Goal: Task Accomplishment & Management: Complete application form

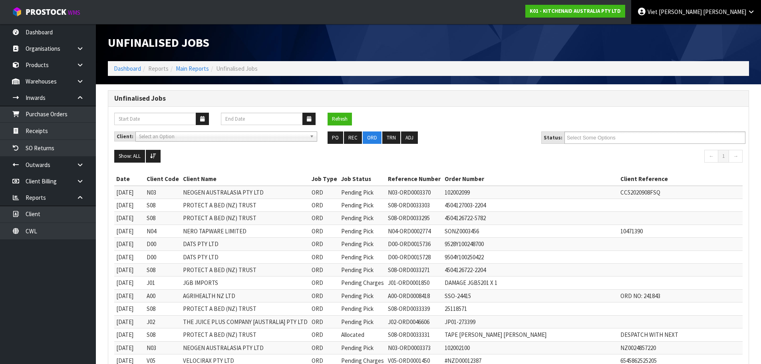
click at [713, 17] on link "Viet Hoang Tran" at bounding box center [697, 12] width 130 height 24
click at [702, 14] on span "Viet [PERSON_NAME]" at bounding box center [675, 12] width 54 height 8
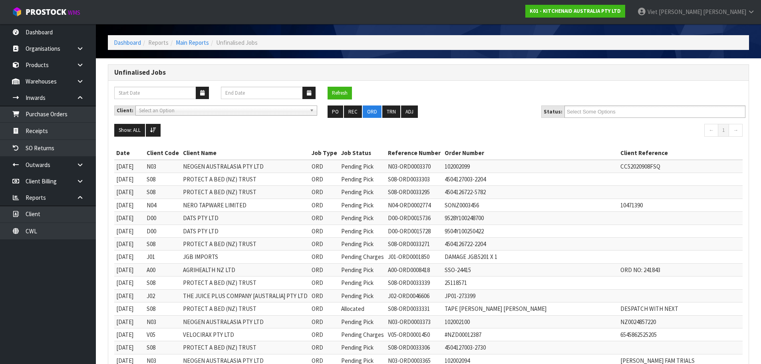
scroll to position [40, 0]
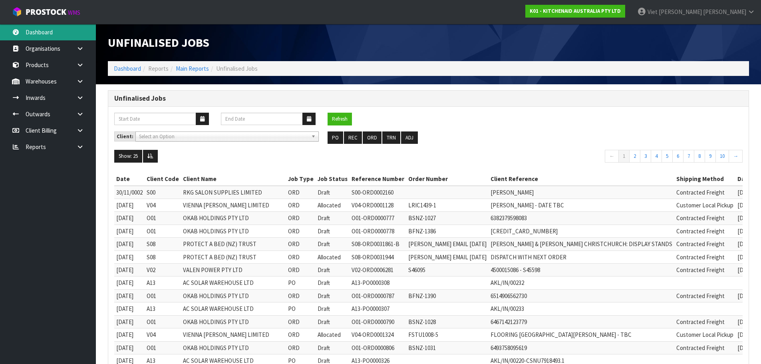
click at [66, 35] on link "Dashboard" at bounding box center [48, 32] width 96 height 16
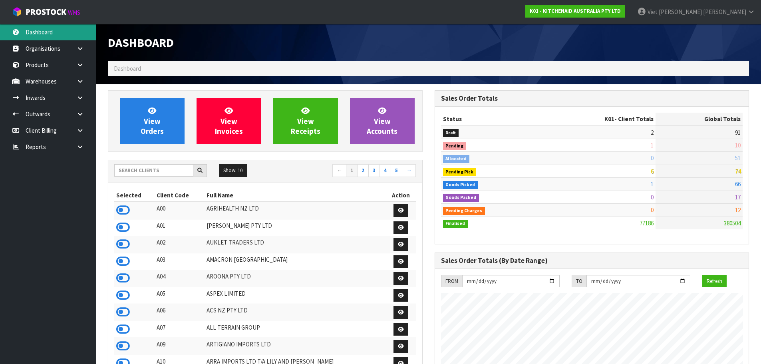
scroll to position [606, 327]
click at [149, 168] on input "text" at bounding box center [153, 170] width 79 height 12
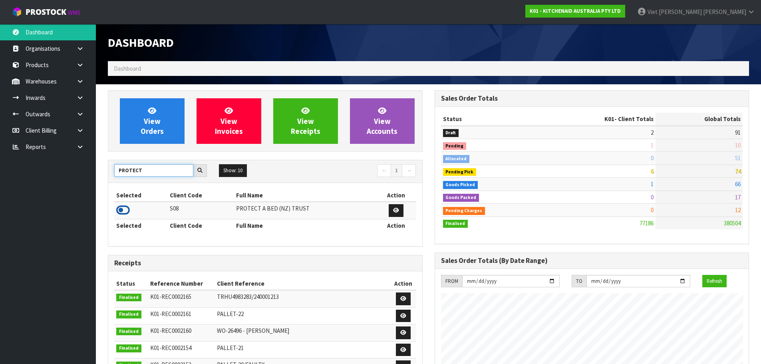
type input "PROTECT"
click at [124, 215] on icon at bounding box center [123, 210] width 14 height 12
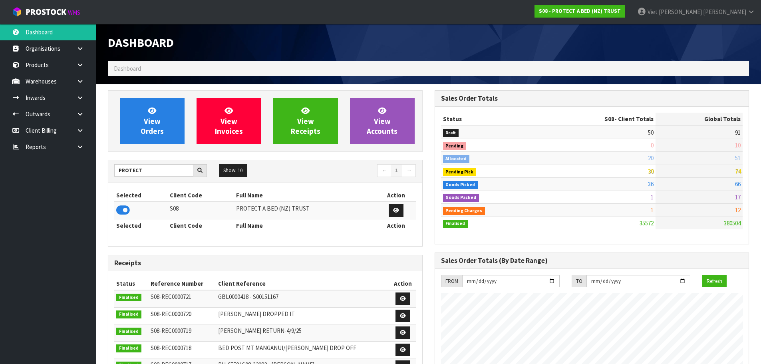
click at [369, 31] on div "Dashboard" at bounding box center [265, 42] width 327 height 37
click at [154, 168] on input "PROTECT" at bounding box center [153, 170] width 79 height 12
click at [85, 93] on link at bounding box center [83, 98] width 26 height 16
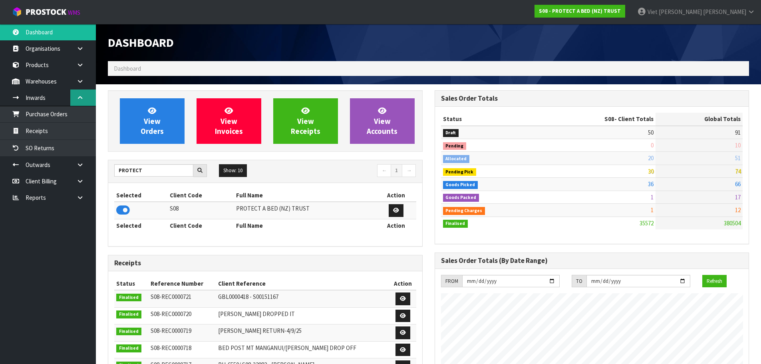
click at [85, 93] on link at bounding box center [83, 98] width 26 height 16
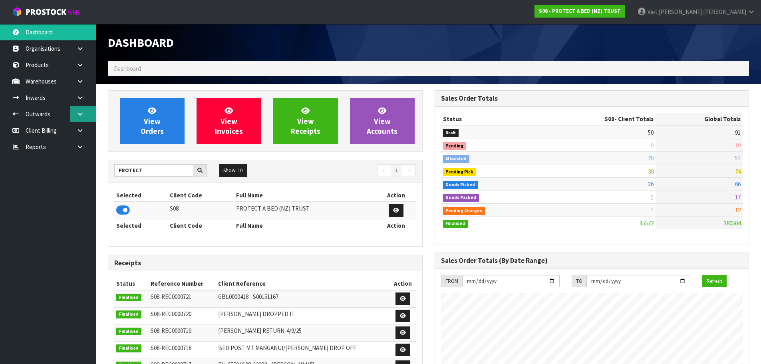
click at [85, 112] on link at bounding box center [83, 114] width 26 height 16
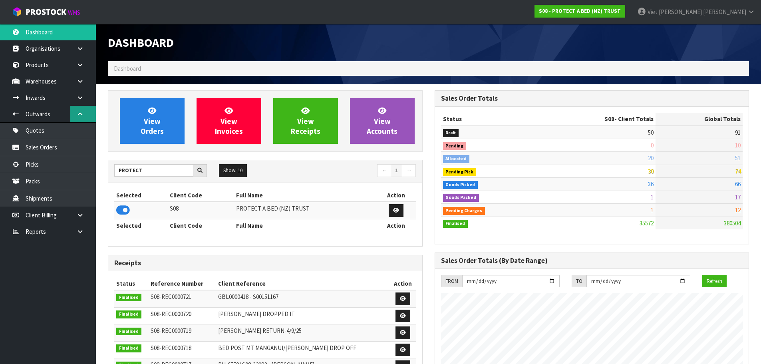
click at [85, 112] on link at bounding box center [83, 114] width 26 height 16
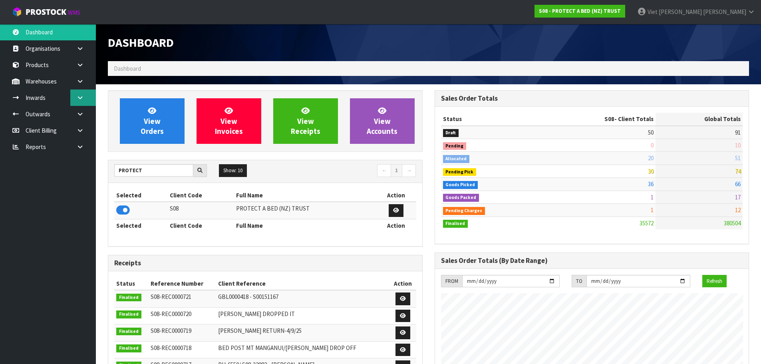
click at [85, 95] on link at bounding box center [83, 98] width 26 height 16
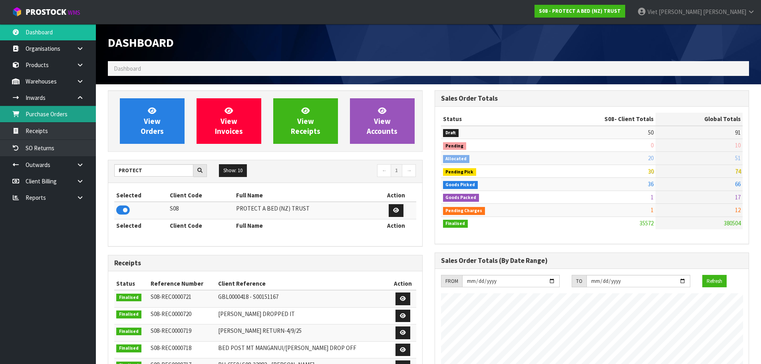
click at [65, 117] on link "Purchase Orders" at bounding box center [48, 114] width 96 height 16
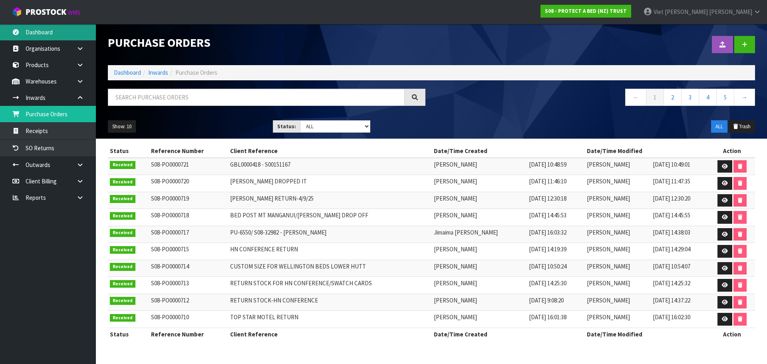
click at [53, 30] on link "Dashboard" at bounding box center [48, 32] width 96 height 16
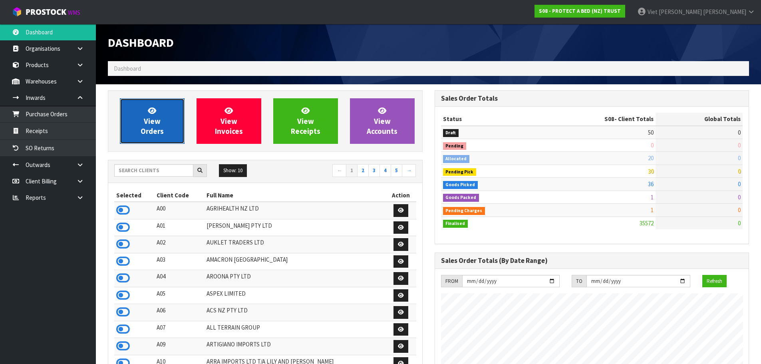
scroll to position [498, 327]
click at [151, 122] on span "View Orders" at bounding box center [152, 121] width 23 height 30
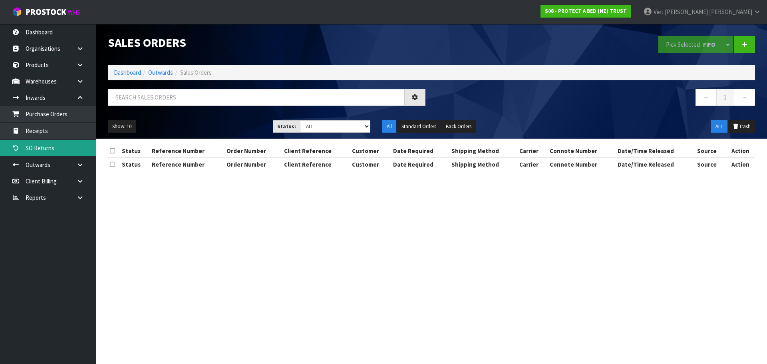
click at [82, 155] on link "SO Returns" at bounding box center [48, 148] width 96 height 16
click at [80, 161] on body "Toggle navigation ProStock WMS S08 - PROTECT A BED (NZ) TRUST Viet [PERSON_NAME…" at bounding box center [383, 182] width 767 height 364
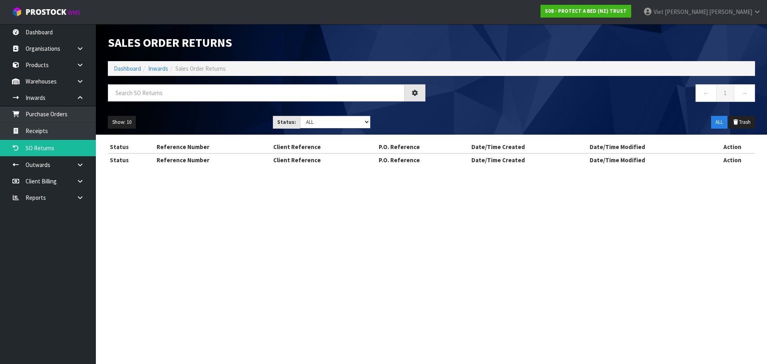
click at [82, 164] on body "Toggle navigation ProStock WMS S08 - PROTECT A BED (NZ) TRUST Viet [PERSON_NAME…" at bounding box center [383, 182] width 767 height 364
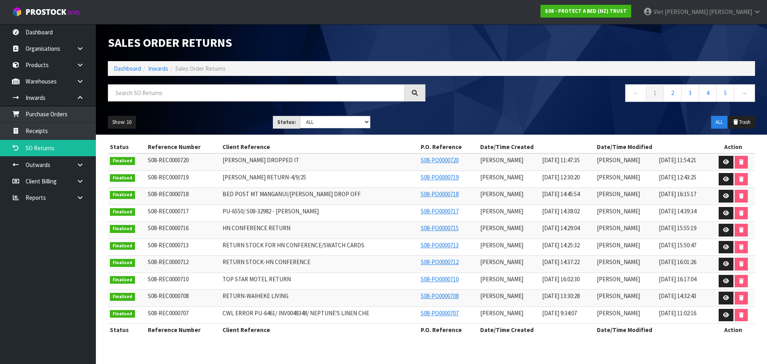
click at [82, 164] on icon at bounding box center [80, 165] width 8 height 6
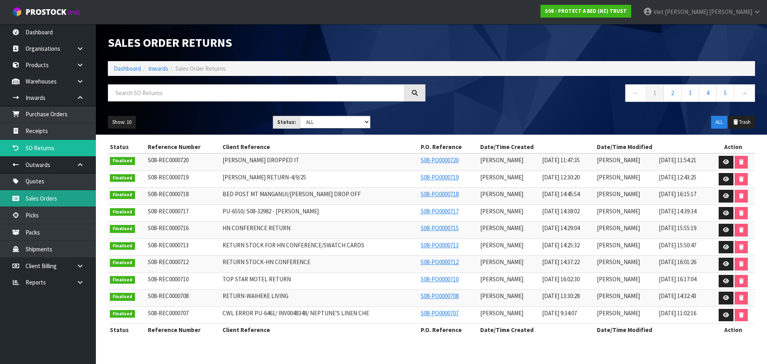
click at [70, 192] on link "Sales Orders" at bounding box center [48, 198] width 96 height 16
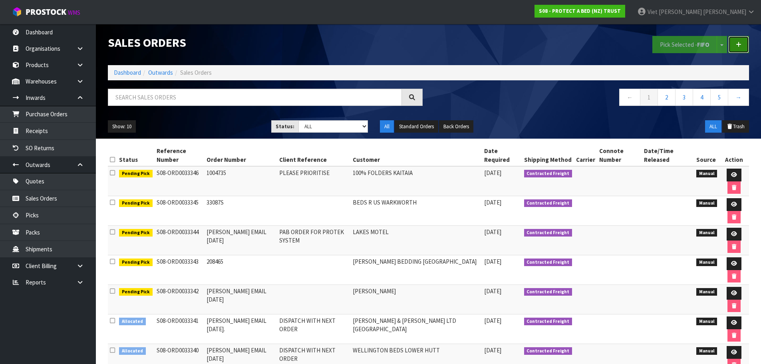
drag, startPoint x: 744, startPoint y: 42, endPoint x: 737, endPoint y: 45, distance: 7.1
click at [744, 42] on link at bounding box center [739, 44] width 21 height 17
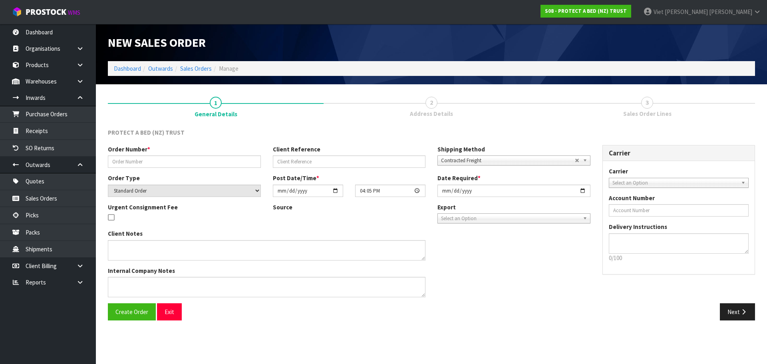
click at [442, 106] on link "2 Address Details" at bounding box center [432, 106] width 216 height 32
click at [180, 161] on input "text" at bounding box center [184, 161] width 153 height 12
paste input "240645"
type input "240645"
click at [458, 214] on span "Select an Option" at bounding box center [510, 219] width 139 height 10
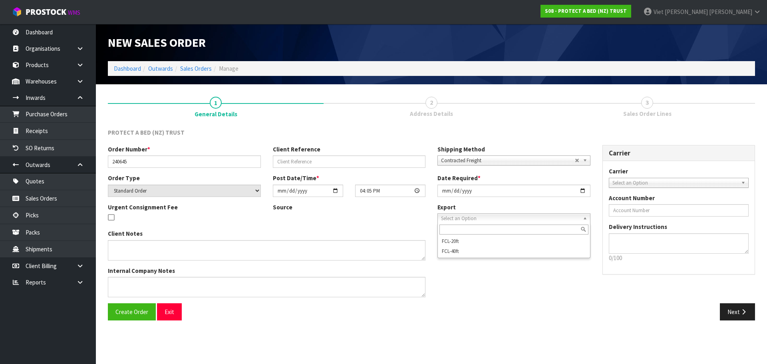
click at [550, 284] on div "Client Notes Internal Company Notes" at bounding box center [349, 266] width 495 height 74
click at [548, 275] on div "Client Notes Internal Company Notes" at bounding box center [349, 266] width 495 height 74
click at [456, 225] on div "Export FCL-20ft FCL-40ft Select an Option FCL-20ft FCL-40ft" at bounding box center [514, 216] width 165 height 26
click at [461, 221] on span "Select an Option" at bounding box center [510, 219] width 139 height 10
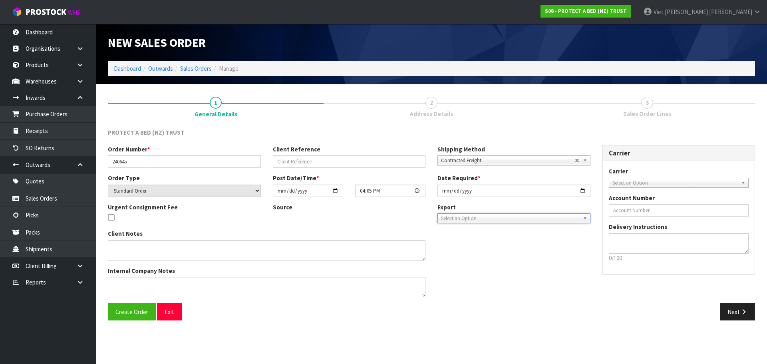
click at [475, 287] on div "Client Notes Internal Company Notes" at bounding box center [349, 266] width 495 height 74
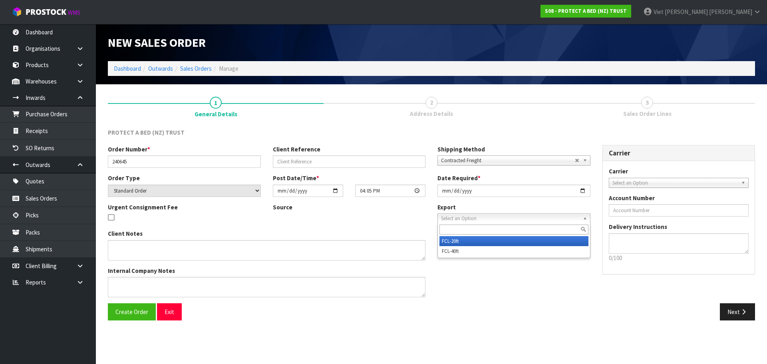
click at [480, 219] on span "Select an Option" at bounding box center [510, 219] width 139 height 10
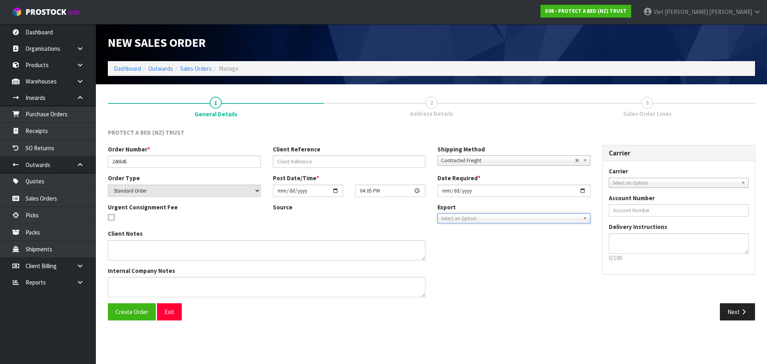
click at [512, 292] on div "Client Notes Internal Company Notes" at bounding box center [349, 266] width 495 height 74
click at [296, 158] on input "text" at bounding box center [349, 161] width 153 height 12
click at [499, 305] on div "Next" at bounding box center [597, 311] width 330 height 17
click at [135, 320] on button "Create Order" at bounding box center [132, 311] width 48 height 17
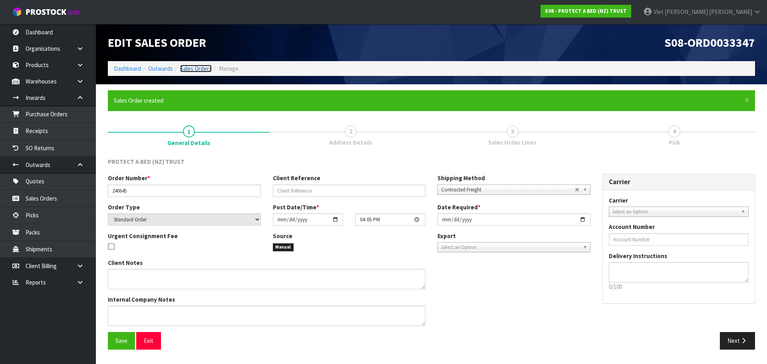
click at [199, 72] on link "Sales Orders" at bounding box center [196, 69] width 32 height 8
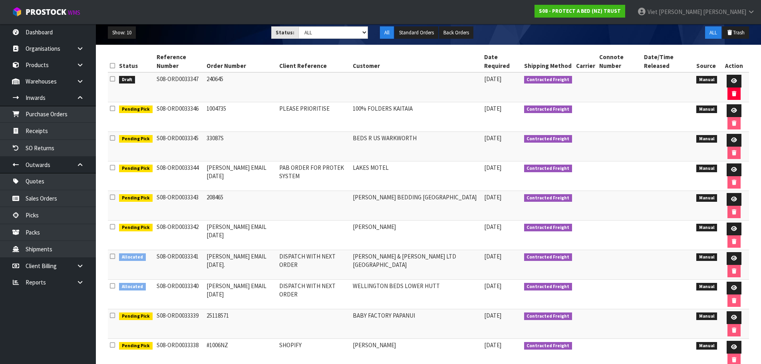
scroll to position [54, 0]
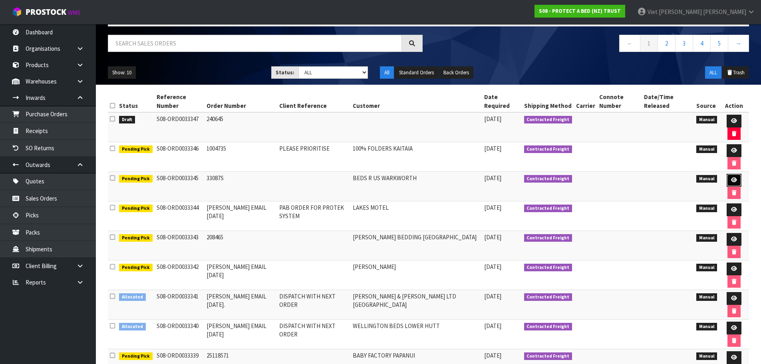
click at [732, 176] on link at bounding box center [734, 180] width 15 height 13
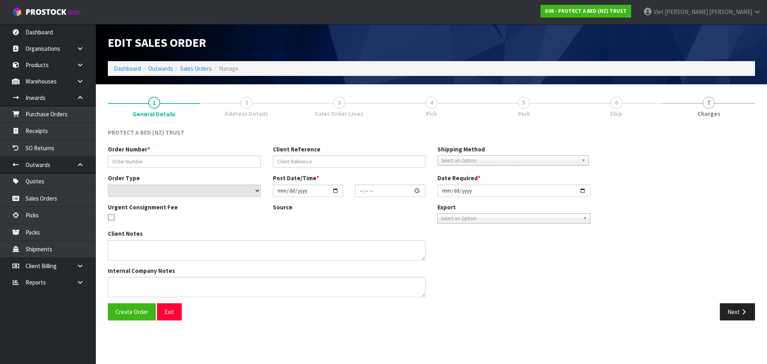
type input "33087S"
select select "number:0"
type input "[DATE]"
type input "14:14:00.000"
type input "[DATE]"
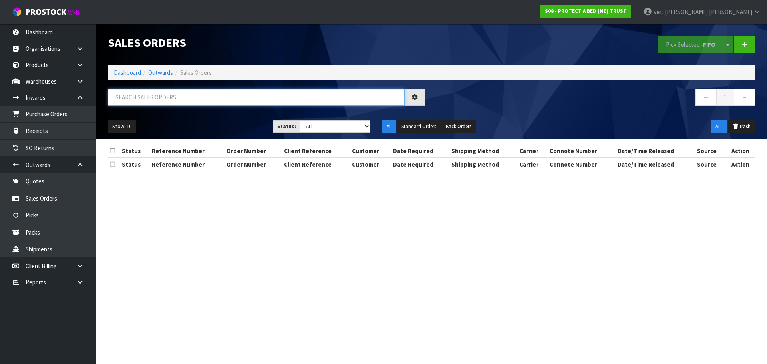
click at [309, 103] on input "text" at bounding box center [256, 97] width 297 height 17
click at [546, 104] on nav "← 1 →" at bounding box center [597, 99] width 318 height 20
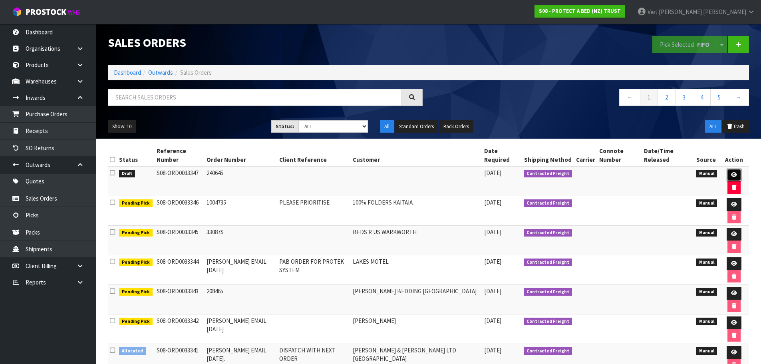
click at [730, 171] on link at bounding box center [734, 175] width 15 height 13
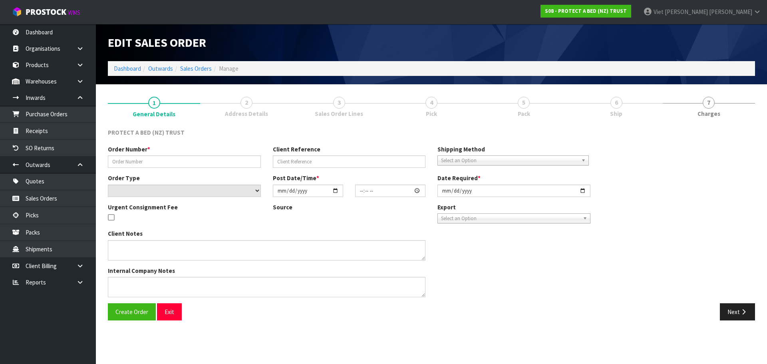
type input "240645"
select select "number:0"
type input "[DATE]"
type input "16:05:00.000"
type input "[DATE]"
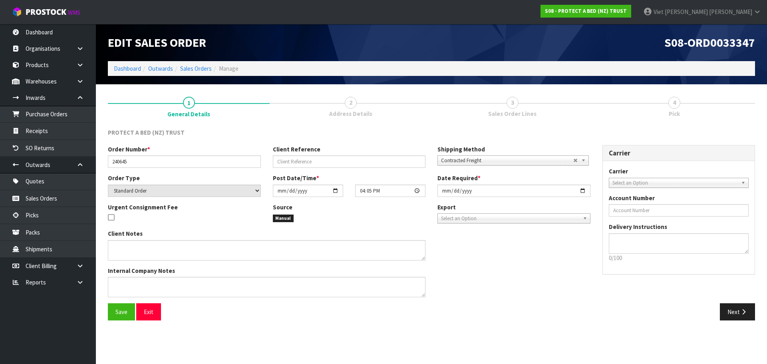
click at [345, 108] on link "2 Address Details" at bounding box center [351, 106] width 162 height 32
click at [131, 311] on button "Save" at bounding box center [121, 311] width 27 height 17
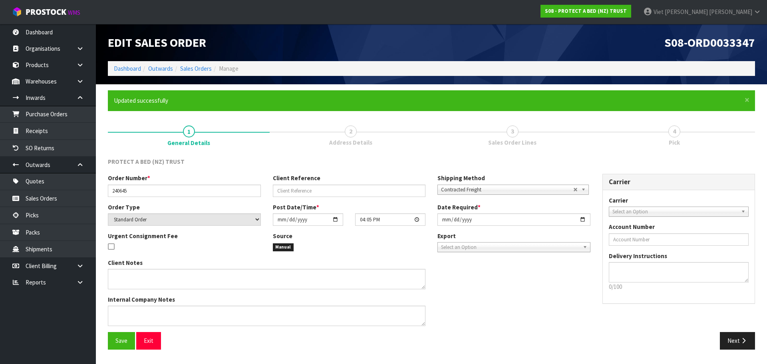
click at [731, 328] on div "Order Number * 240645 Client Reference Shipping Method Client Local Pickup Cust…" at bounding box center [431, 253] width 659 height 158
click at [734, 338] on button "Next" at bounding box center [737, 340] width 35 height 17
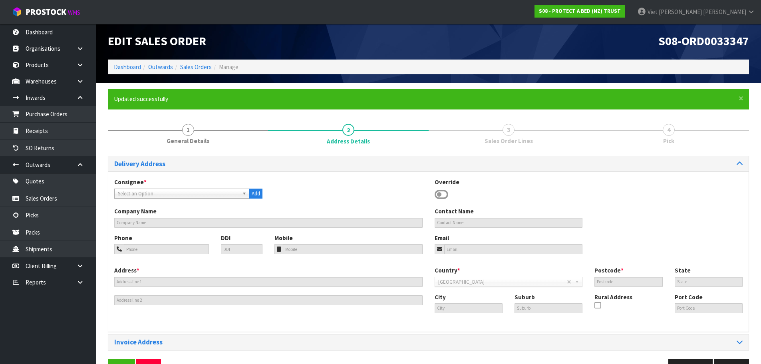
scroll to position [26, 0]
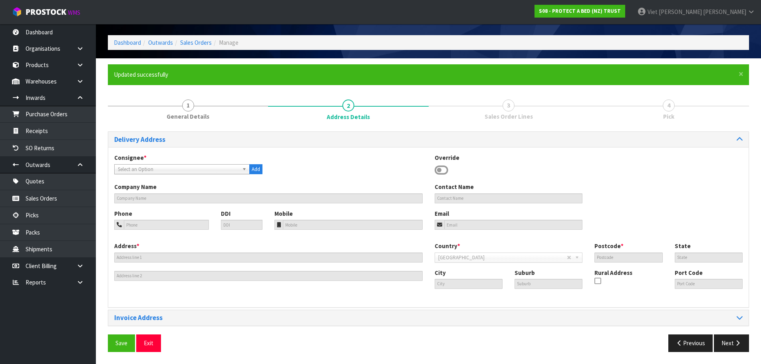
click at [187, 167] on span "Select an Option" at bounding box center [178, 170] width 121 height 10
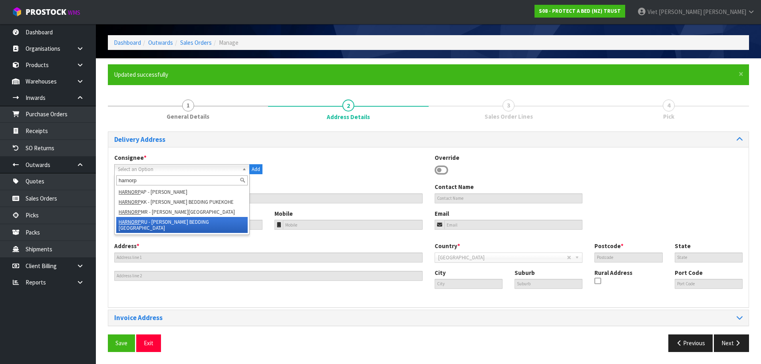
type input "harnorp"
click at [230, 230] on li "HARNORP [PERSON_NAME] BEDDING [GEOGRAPHIC_DATA]" at bounding box center [181, 225] width 131 height 16
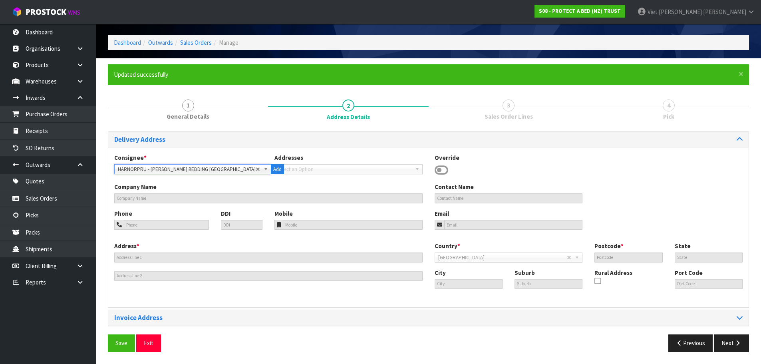
type input "[PERSON_NAME] BEDDING [GEOGRAPHIC_DATA]"
type input "[STREET_ADDRESS]"
type input "5022"
type input "WGN"
type input "[GEOGRAPHIC_DATA]"
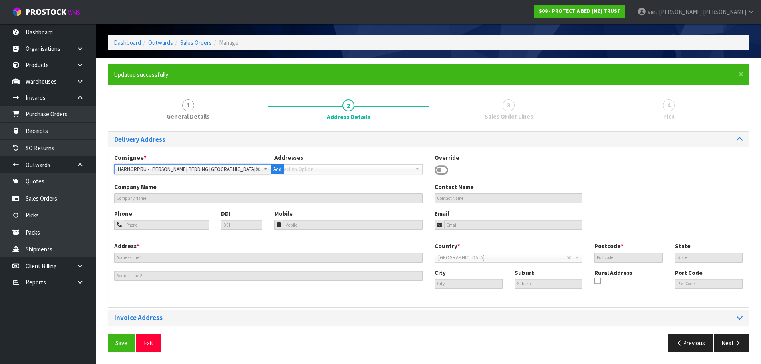
type input "[GEOGRAPHIC_DATA]"
type input "NZPRU"
click at [121, 342] on span "Save" at bounding box center [122, 343] width 12 height 8
click at [733, 339] on button "Next" at bounding box center [731, 343] width 35 height 17
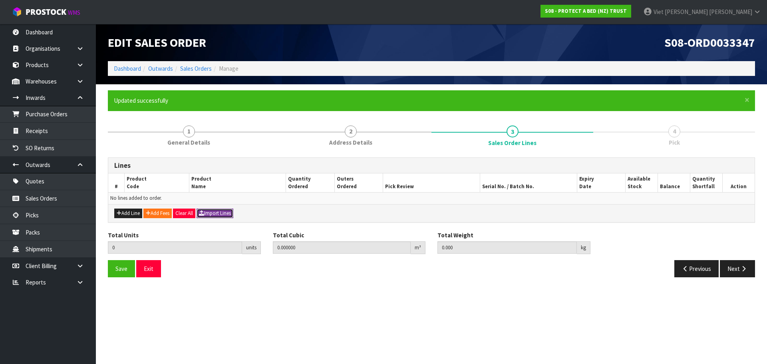
click at [224, 210] on button "Import Lines" at bounding box center [215, 214] width 37 height 10
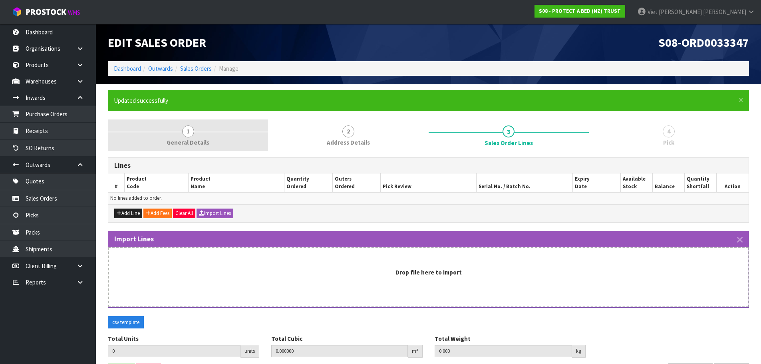
click at [189, 133] on span "1" at bounding box center [188, 132] width 12 height 12
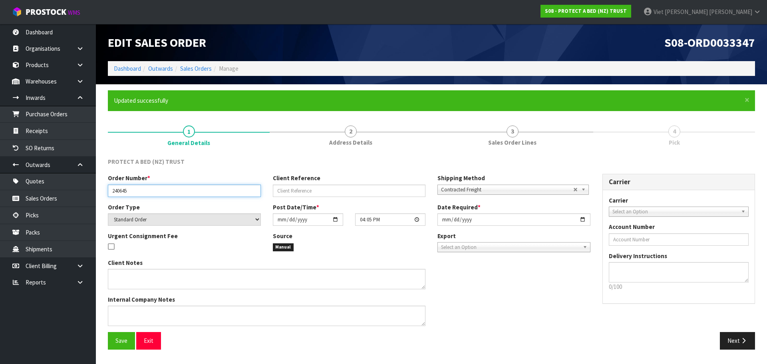
click at [122, 190] on input "240645" at bounding box center [184, 191] width 153 height 12
click at [741, 337] on button "Next" at bounding box center [737, 340] width 35 height 17
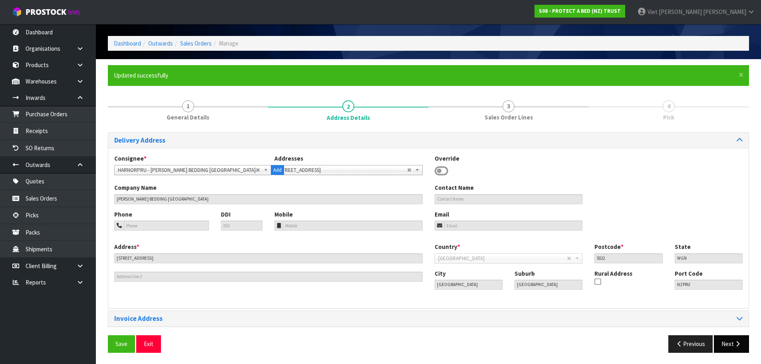
scroll to position [26, 0]
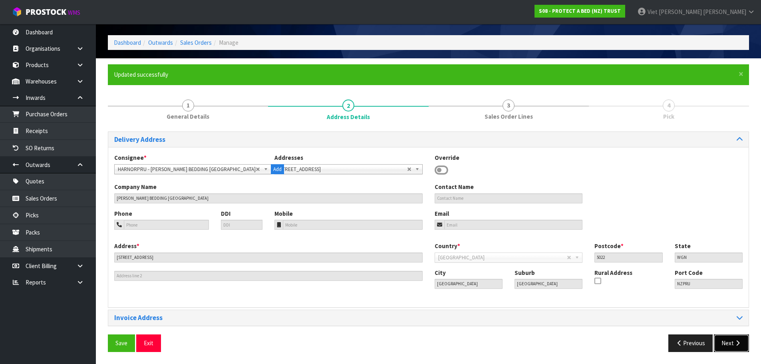
click at [737, 341] on icon "button" at bounding box center [738, 343] width 8 height 6
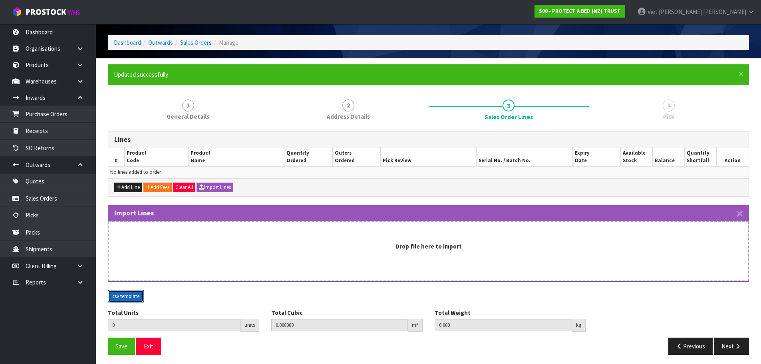
click at [126, 294] on button "csv template" at bounding box center [126, 296] width 36 height 13
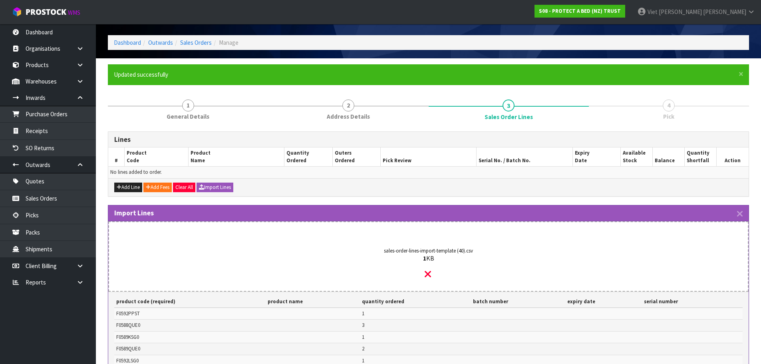
scroll to position [143, 0]
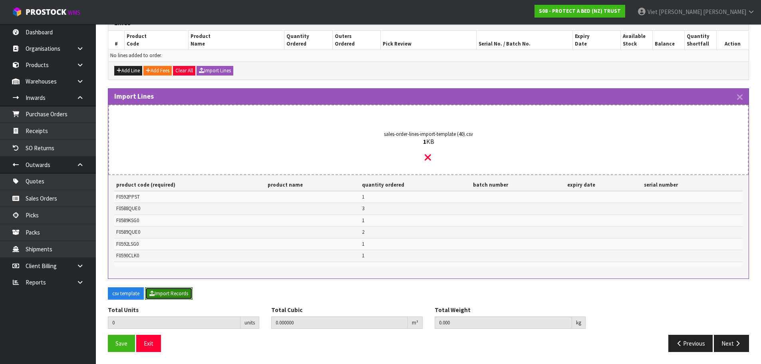
click at [175, 295] on button "Import Records" at bounding box center [169, 293] width 48 height 13
type input "9"
type input "0"
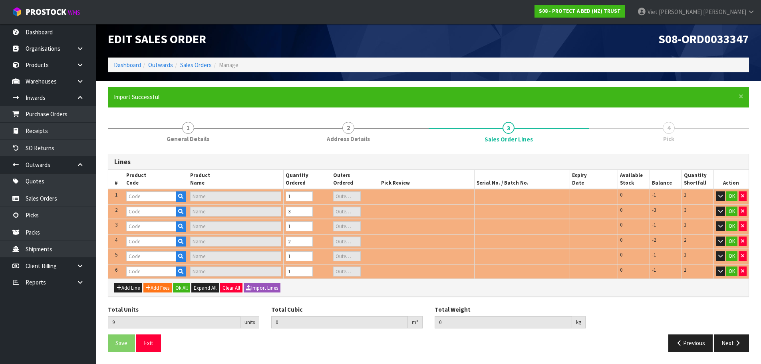
scroll to position [4, 0]
type input "F0592PPST"
type input "COOL LUXE FRESCHE BXD STD PP TWN PK"
type input "F0590CLK0"
type input "SUPREME FRESCHE BXD MP CKG"
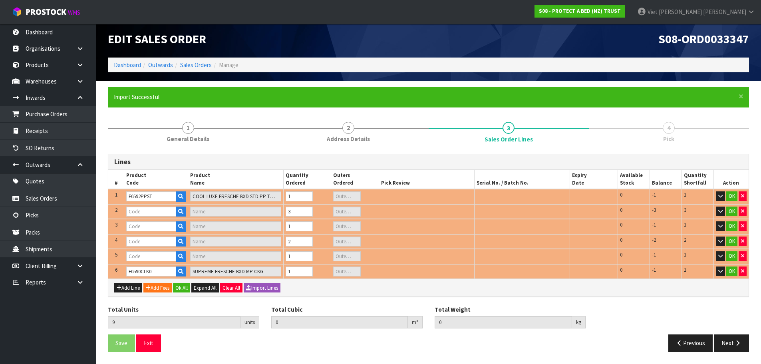
type input "F0589QUE0"
type input "COTTON CLOUD FRESCHE BXD MP QUE"
type input "0"
type input "F0592LSG0"
type input "COOL LUXE FRESCHE BXD MP XL/SGL"
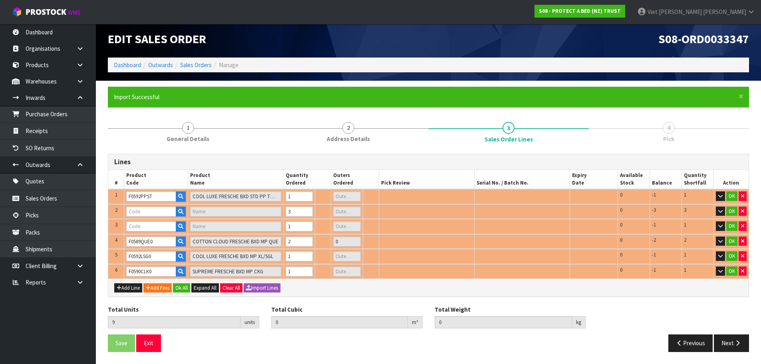
type input "0.159735"
type input "10.34"
type input "F0588QUE0"
type input "STAYCLEAN BXD MP QUE"
type input "0"
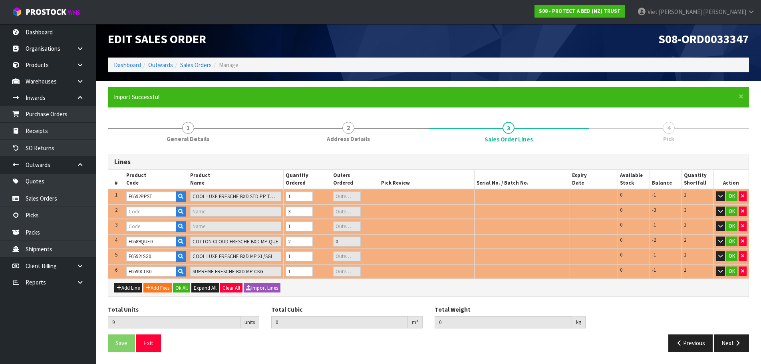
type input "F0589KSG0"
type input "COTTON CLOUD FRESCHE BXD MP KSGL"
type input "0"
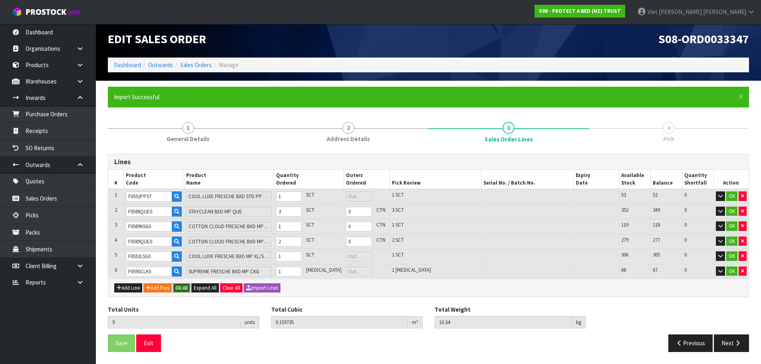
drag, startPoint x: 189, startPoint y: 291, endPoint x: 227, endPoint y: 297, distance: 38.0
click at [189, 291] on button "Ok All" at bounding box center [181, 288] width 17 height 10
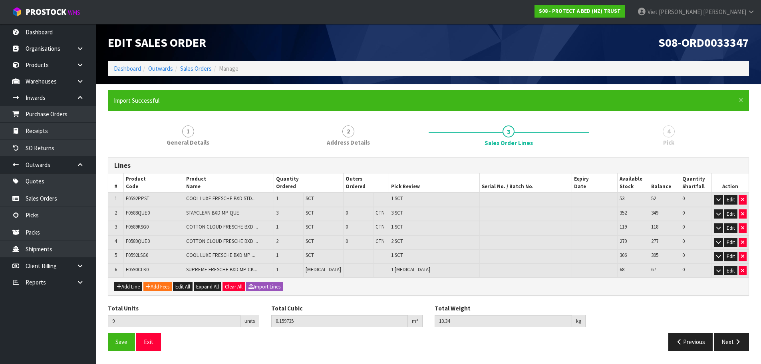
scroll to position [0, 0]
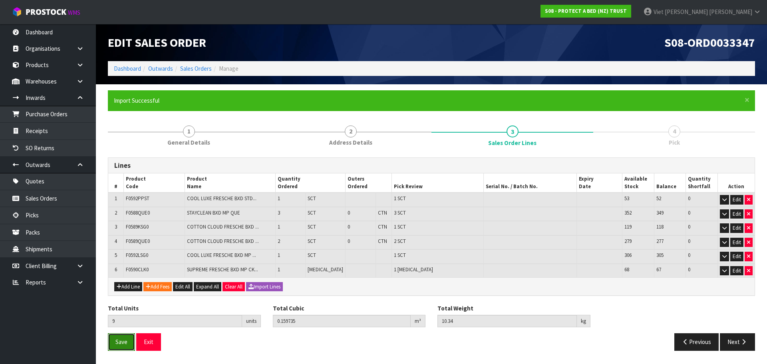
click at [122, 339] on span "Save" at bounding box center [122, 342] width 12 height 8
click at [732, 341] on button "Next" at bounding box center [737, 341] width 35 height 17
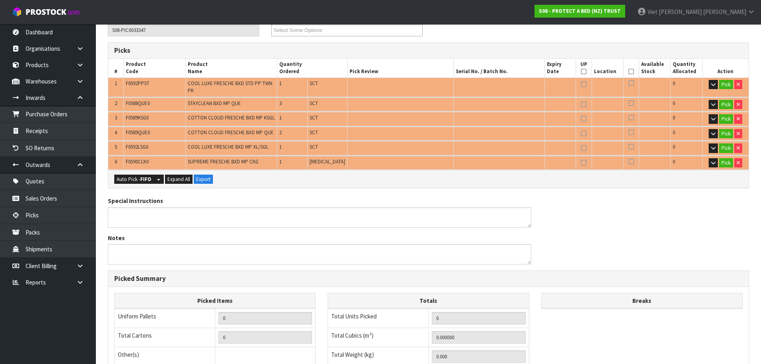
scroll to position [80, 0]
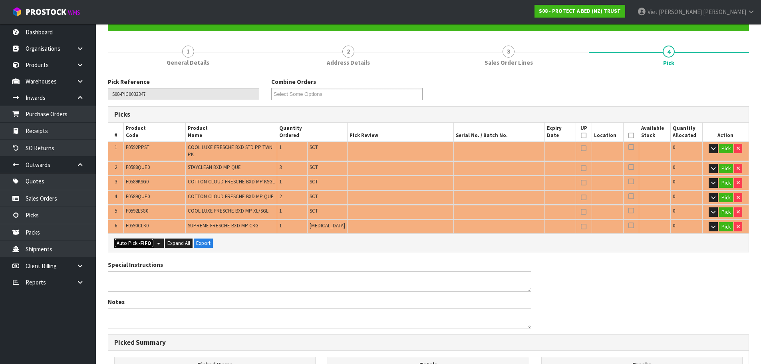
click at [141, 240] on strong "FIFO" at bounding box center [145, 243] width 11 height 7
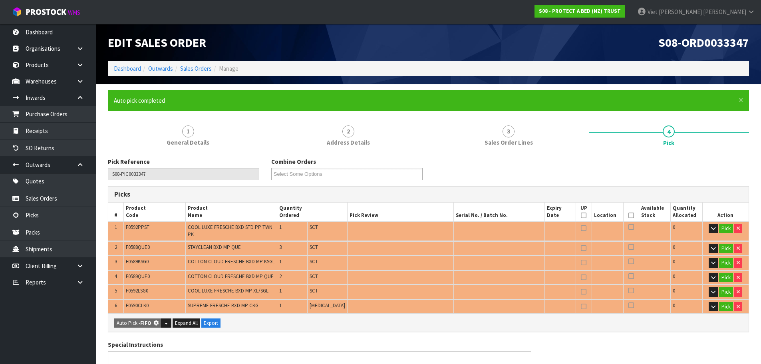
type input "Piece x 1"
type input "Sub-carton x 8"
type input "9"
type input "0.159735"
type input "10.340"
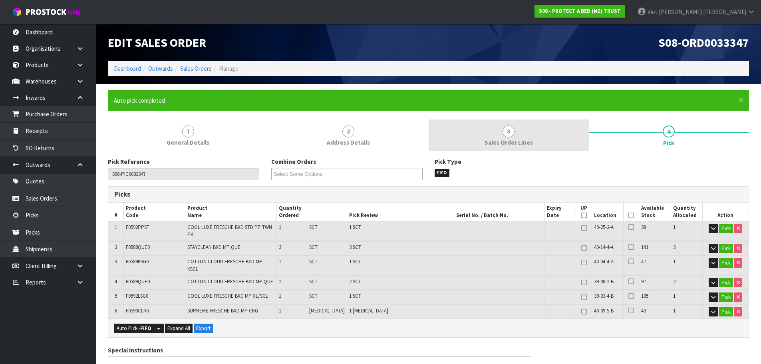
click at [538, 129] on link "3 Sales Order Lines" at bounding box center [509, 136] width 160 height 32
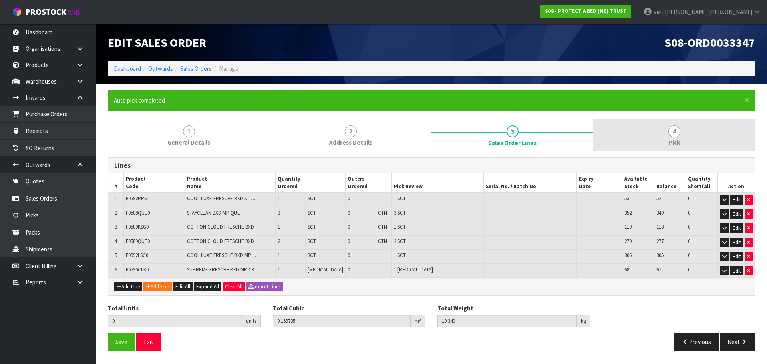
click at [613, 135] on link "4 Pick" at bounding box center [675, 136] width 162 height 32
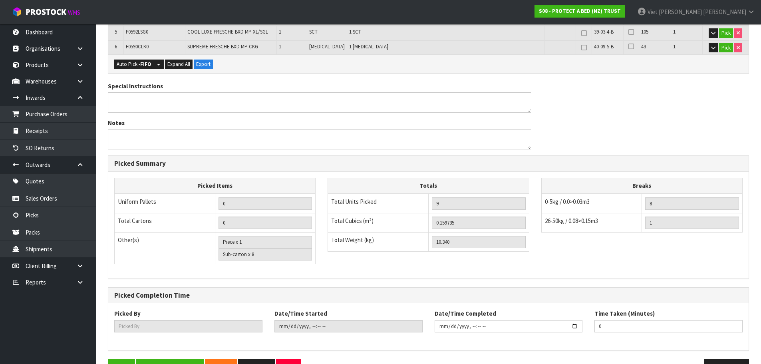
scroll to position [278, 0]
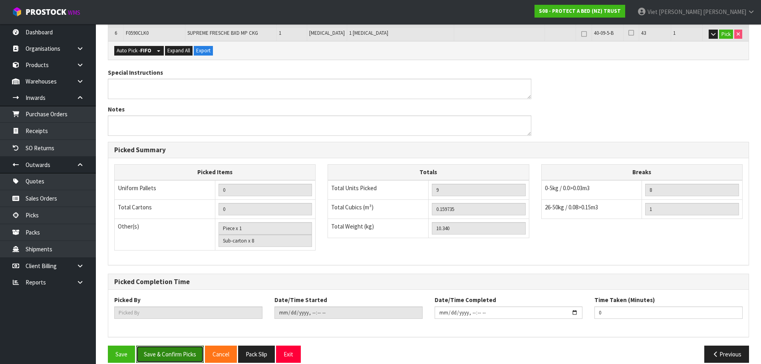
drag, startPoint x: 175, startPoint y: 349, endPoint x: 299, endPoint y: 235, distance: 168.9
click at [293, 239] on div "Pick Reference S08-PIC0033347 Combine Orders S08-ORD0031944 S08-ORD0032699 S08-…" at bounding box center [429, 124] width 642 height 489
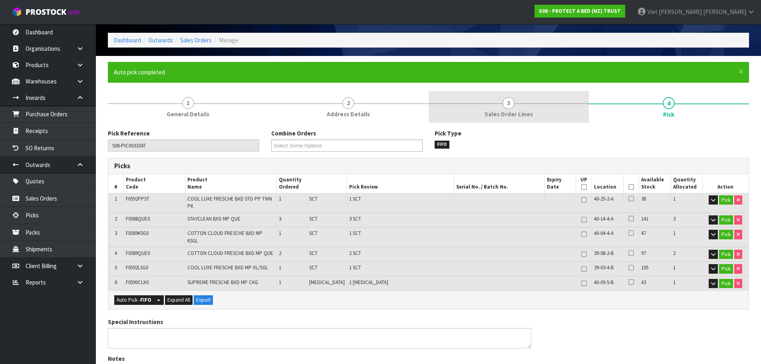
scroll to position [0, 0]
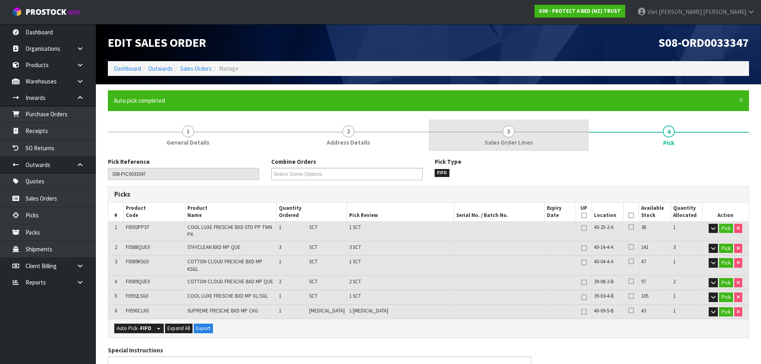
click at [529, 130] on link "3 Sales Order Lines" at bounding box center [509, 136] width 160 height 32
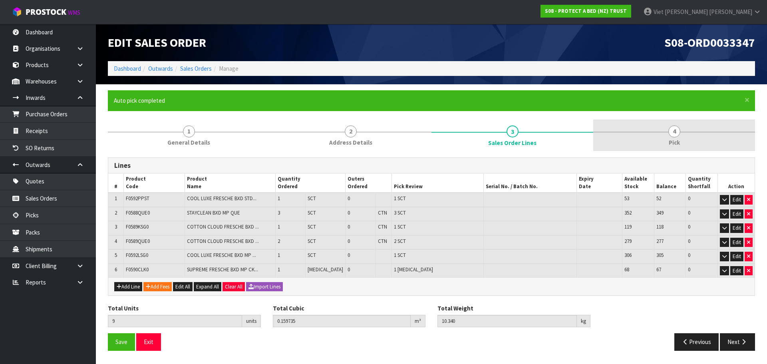
click at [616, 137] on link "4 Pick" at bounding box center [675, 136] width 162 height 32
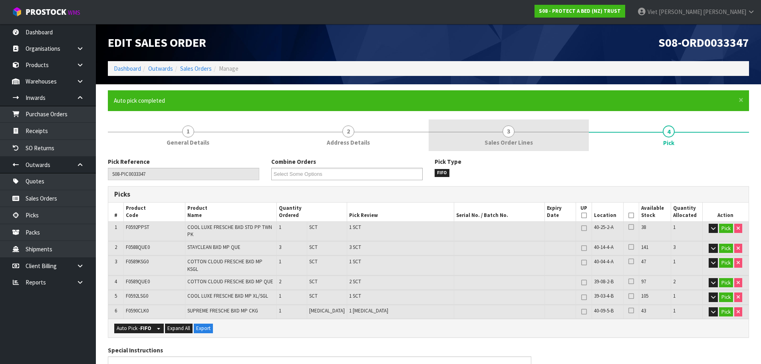
click at [520, 143] on span "Sales Order Lines" at bounding box center [509, 142] width 48 height 8
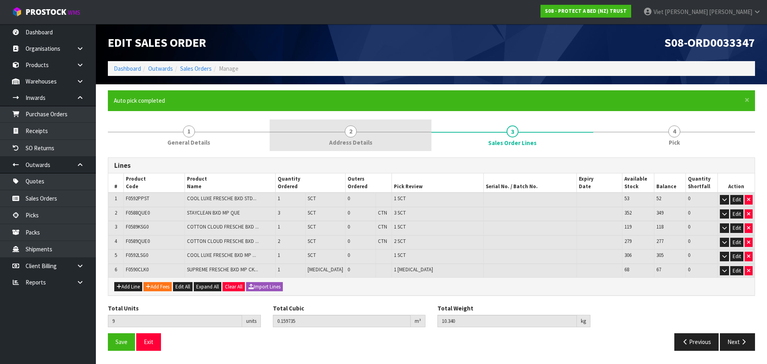
click at [387, 146] on link "2 Address Details" at bounding box center [351, 136] width 162 height 32
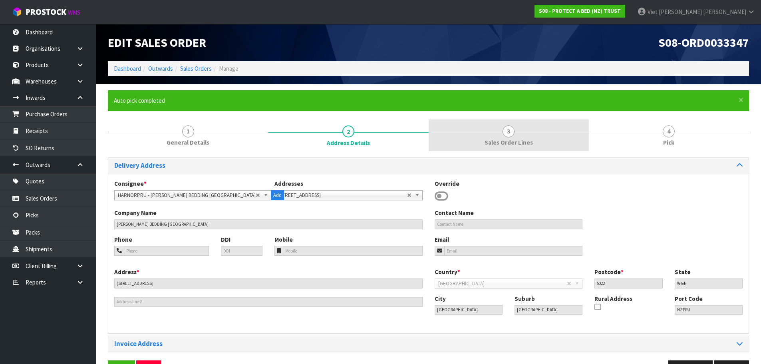
click at [486, 135] on link "3 Sales Order Lines" at bounding box center [509, 136] width 160 height 32
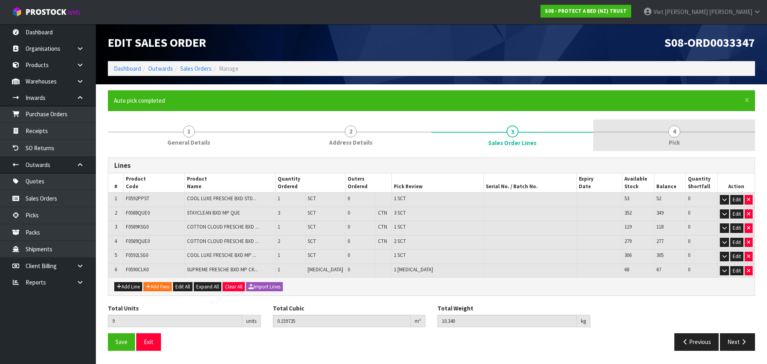
click at [597, 135] on link "4 Pick" at bounding box center [675, 136] width 162 height 32
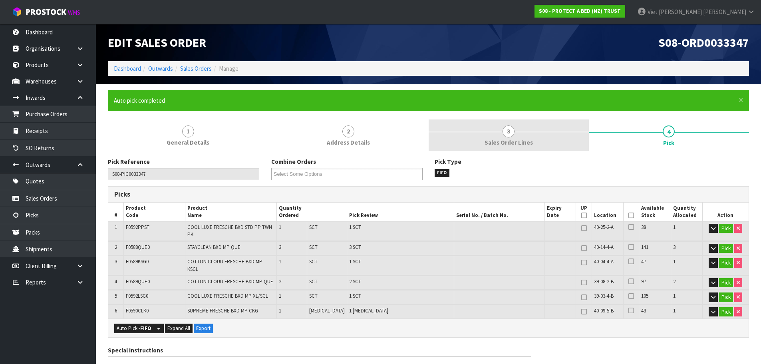
click at [489, 138] on link "3 Sales Order Lines" at bounding box center [509, 136] width 160 height 32
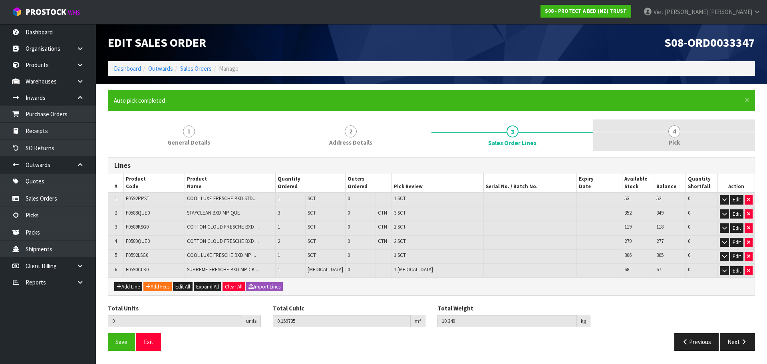
click at [608, 137] on link "4 Pick" at bounding box center [675, 136] width 162 height 32
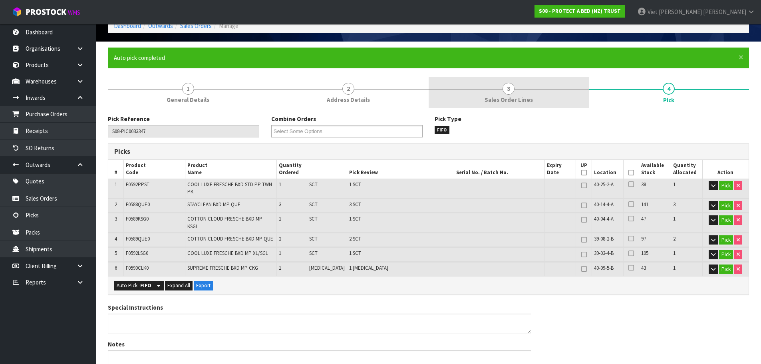
scroll to position [38, 0]
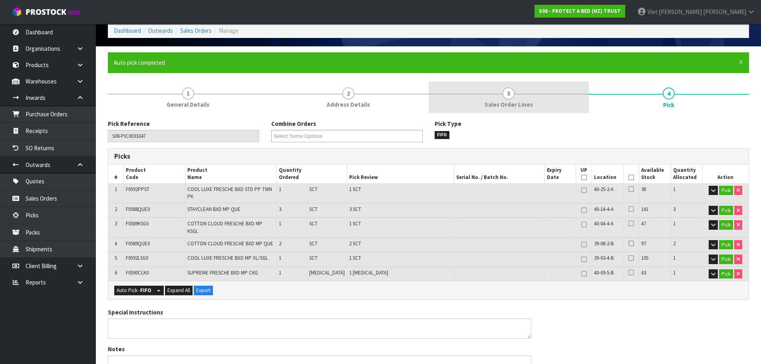
click at [522, 102] on span "Sales Order Lines" at bounding box center [509, 104] width 48 height 8
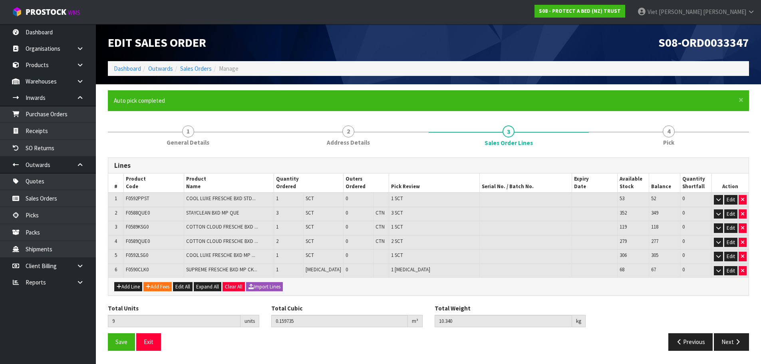
scroll to position [0, 0]
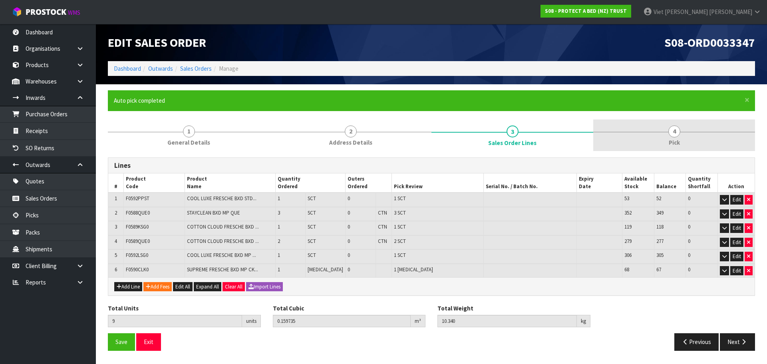
click at [646, 128] on link "4 Pick" at bounding box center [675, 136] width 162 height 32
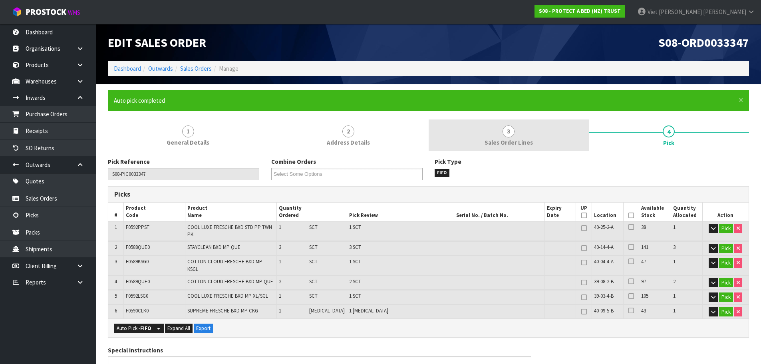
click at [500, 139] on span "Sales Order Lines" at bounding box center [509, 142] width 48 height 8
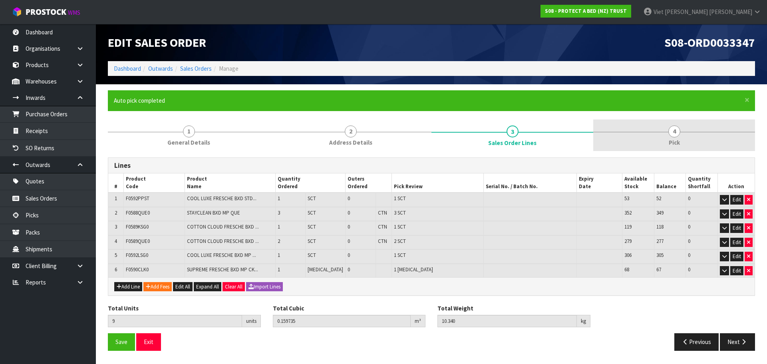
click at [626, 134] on link "4 Pick" at bounding box center [675, 136] width 162 height 32
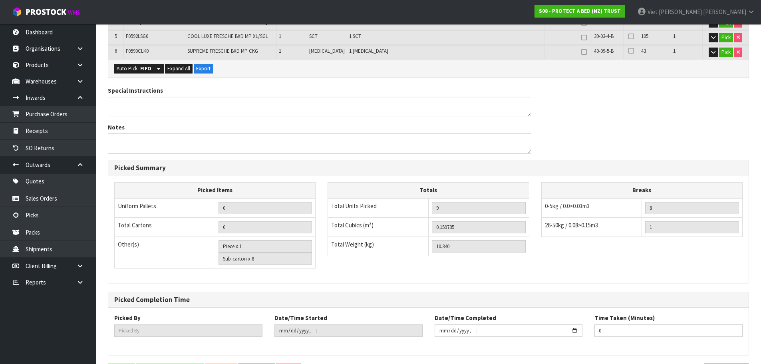
scroll to position [278, 0]
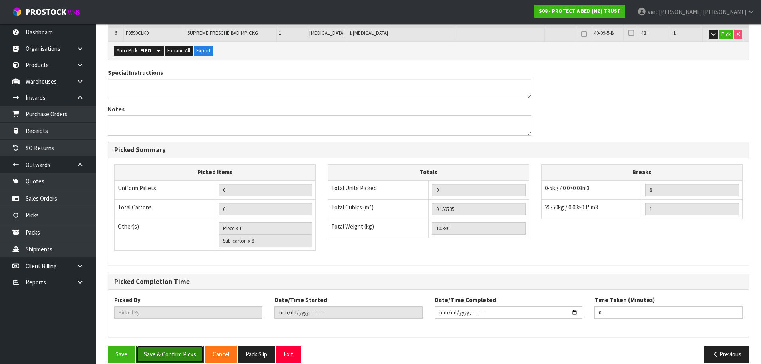
drag, startPoint x: 179, startPoint y: 341, endPoint x: 209, endPoint y: 281, distance: 67.0
click at [209, 281] on div "Pick Reference S08-PIC0033347 Combine Orders S08-ORD0031944 S08-ORD0032699 S08-…" at bounding box center [429, 124] width 642 height 489
click at [187, 348] on button "Save & Confirm Picks" at bounding box center [170, 354] width 68 height 17
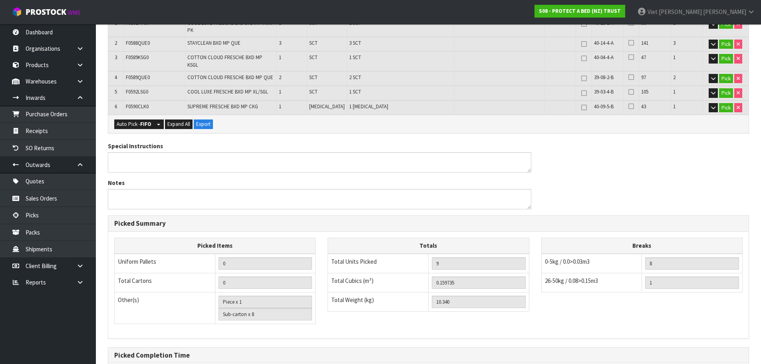
scroll to position [0, 0]
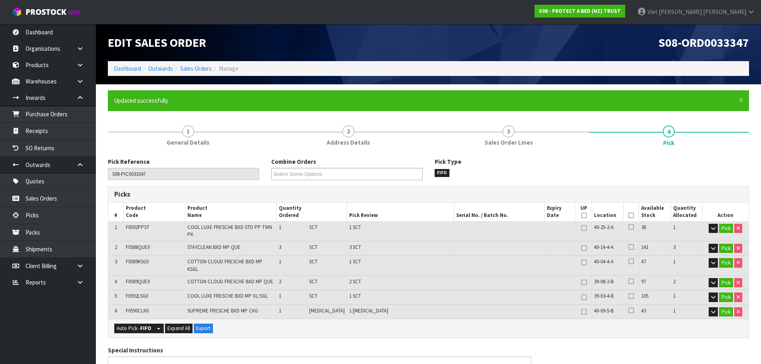
type input "Viet [PERSON_NAME]"
type input "[DATE]T16:13:19"
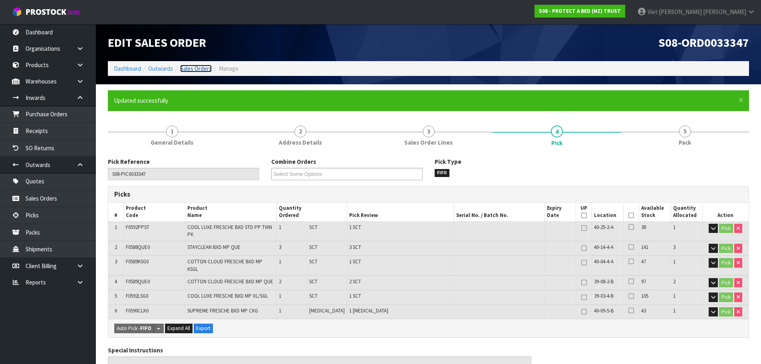
click at [201, 65] on link "Sales Orders" at bounding box center [196, 69] width 32 height 8
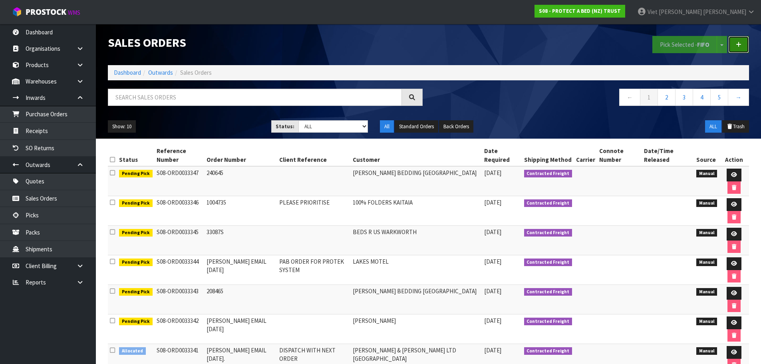
drag, startPoint x: 733, startPoint y: 44, endPoint x: 648, endPoint y: 84, distance: 93.4
click at [733, 44] on link at bounding box center [739, 44] width 21 height 17
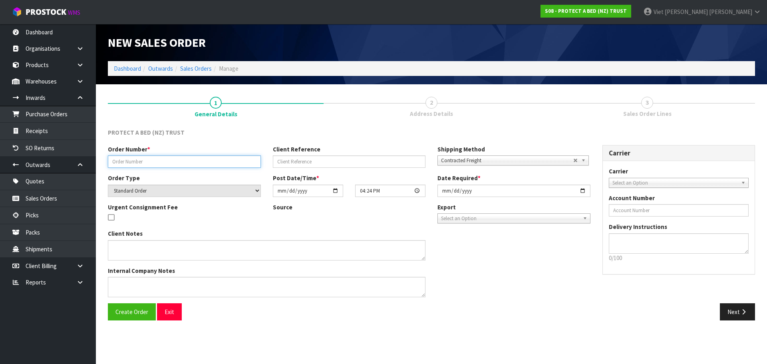
click at [139, 157] on input "text" at bounding box center [184, 161] width 153 height 12
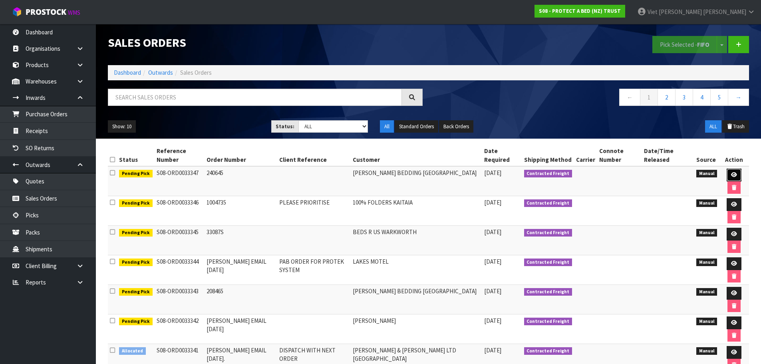
click at [728, 170] on link at bounding box center [734, 175] width 15 height 13
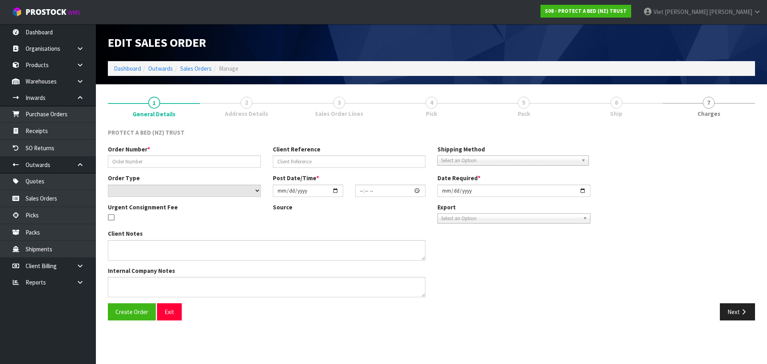
type input "240645"
select select "number:0"
type input "[DATE]"
type input "16:05:00.000"
type input "[DATE]"
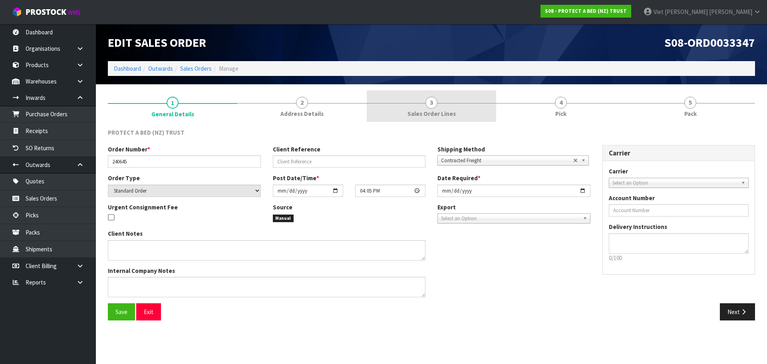
click at [481, 110] on link "3 Sales Order Lines" at bounding box center [432, 106] width 130 height 32
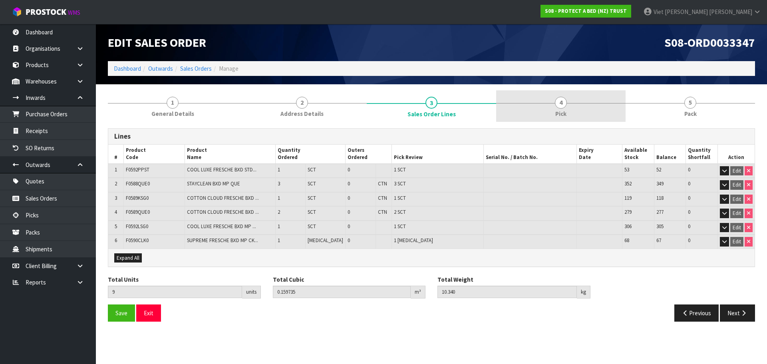
click at [614, 120] on link "4 Pick" at bounding box center [561, 106] width 130 height 32
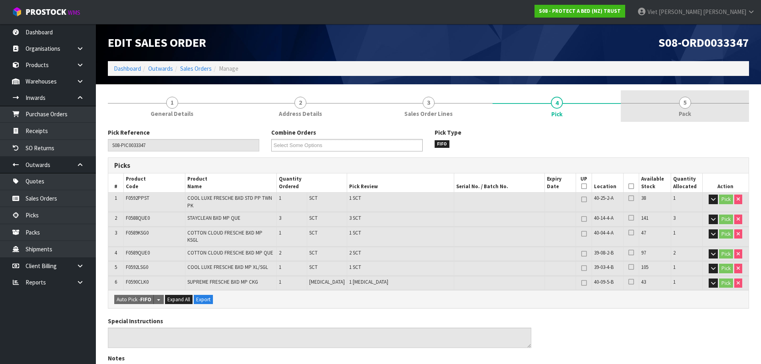
click at [639, 115] on link "5 Pack" at bounding box center [685, 106] width 128 height 32
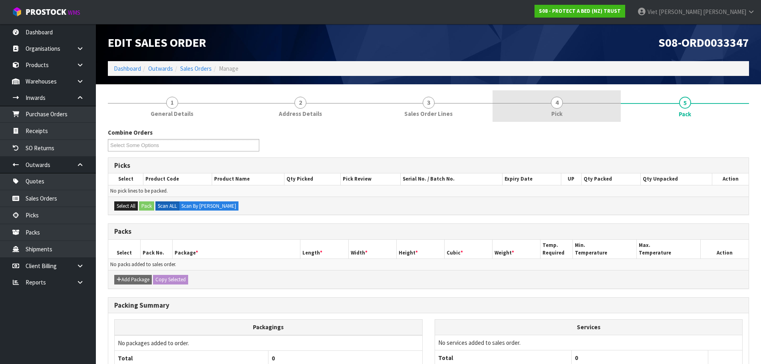
click at [509, 110] on link "4 Pick" at bounding box center [557, 106] width 128 height 32
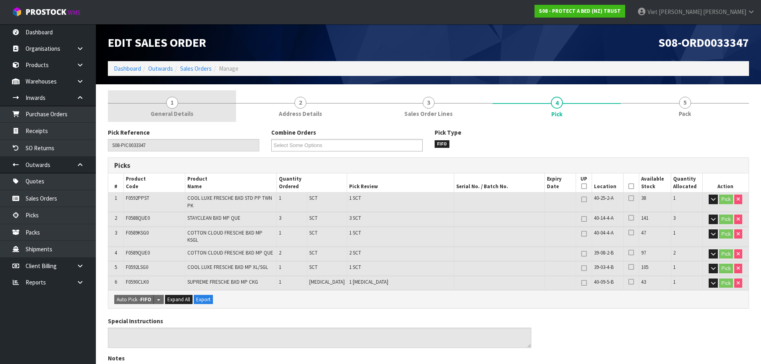
click at [196, 100] on link "1 General Details" at bounding box center [172, 106] width 128 height 32
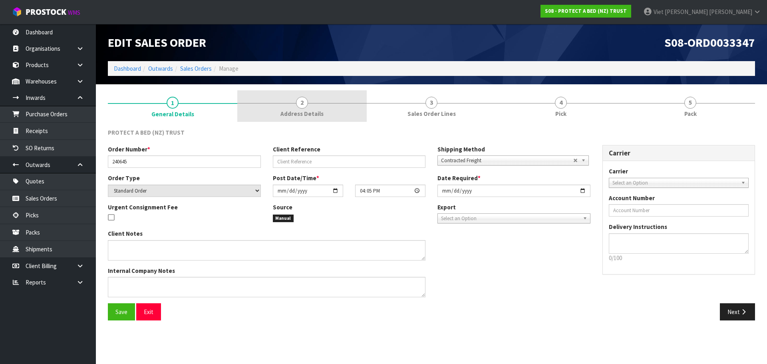
drag, startPoint x: 330, startPoint y: 110, endPoint x: 322, endPoint y: 118, distance: 11.6
click at [330, 110] on link "2 Address Details" at bounding box center [302, 106] width 130 height 32
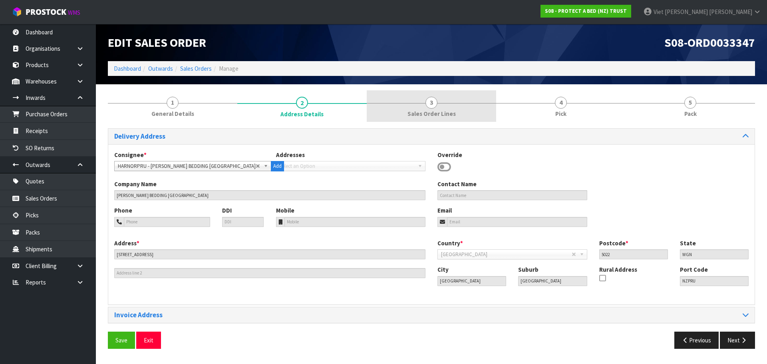
click at [478, 104] on link "3 Sales Order Lines" at bounding box center [432, 106] width 130 height 32
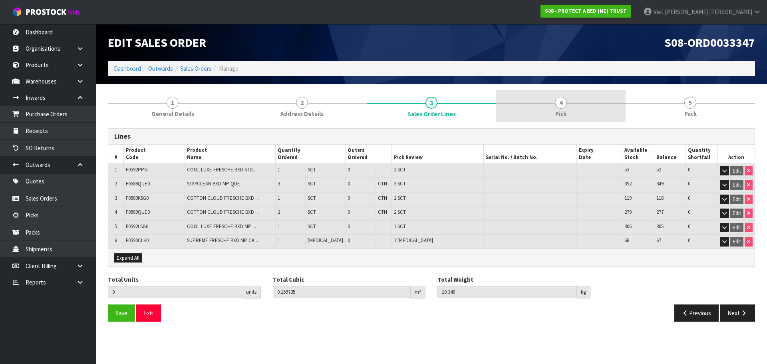
click at [523, 109] on link "4 Pick" at bounding box center [561, 106] width 130 height 32
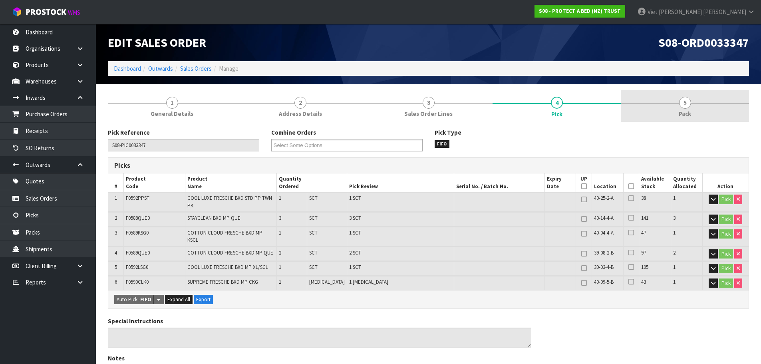
click at [703, 93] on link "5 Pack" at bounding box center [685, 106] width 128 height 32
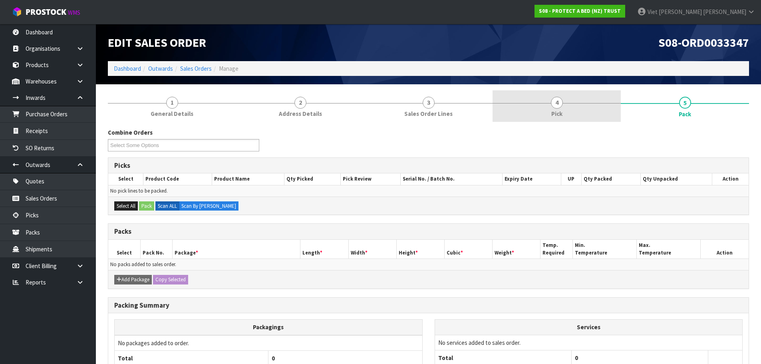
click at [589, 106] on link "4 Pick" at bounding box center [557, 106] width 128 height 32
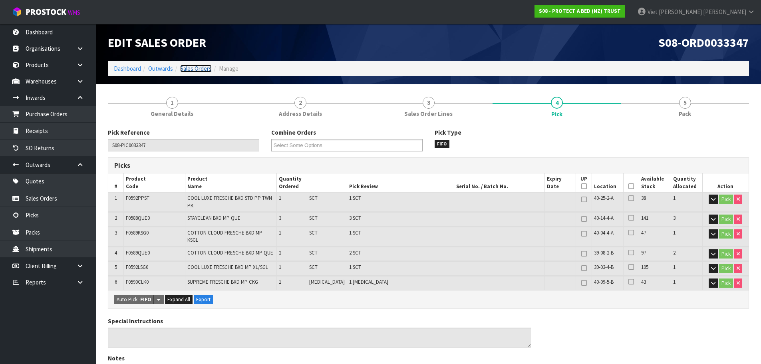
click at [190, 69] on link "Sales Orders" at bounding box center [196, 69] width 32 height 8
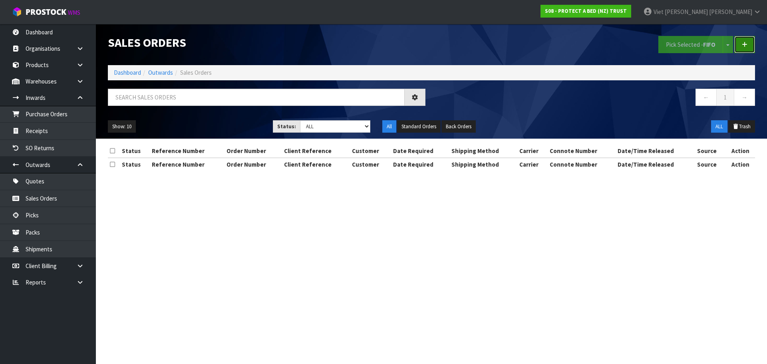
click at [748, 42] on link at bounding box center [745, 44] width 21 height 17
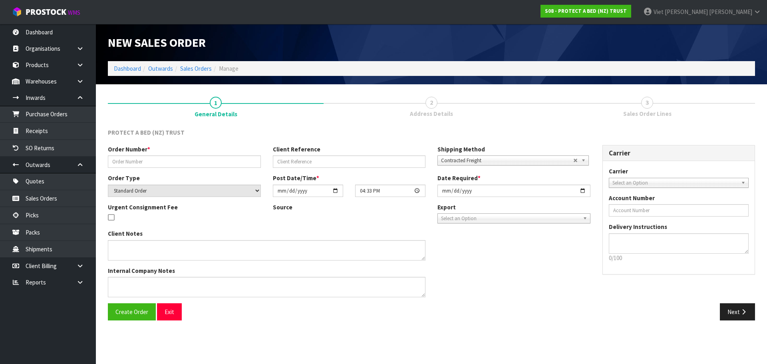
click at [186, 150] on div "Order Number *" at bounding box center [184, 156] width 165 height 23
click at [185, 155] on input "text" at bounding box center [184, 161] width 153 height 12
click at [177, 156] on input "text" at bounding box center [184, 161] width 153 height 12
paste input "382226"
type input "382226"
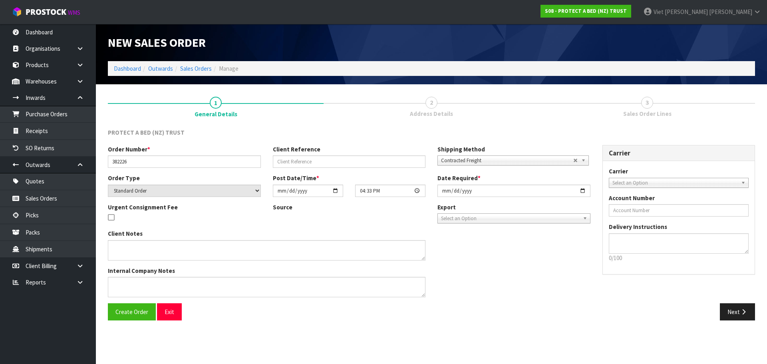
click at [370, 321] on div "Create Order Exit Next" at bounding box center [431, 314] width 659 height 23
click at [142, 308] on button "Create Order" at bounding box center [132, 311] width 48 height 17
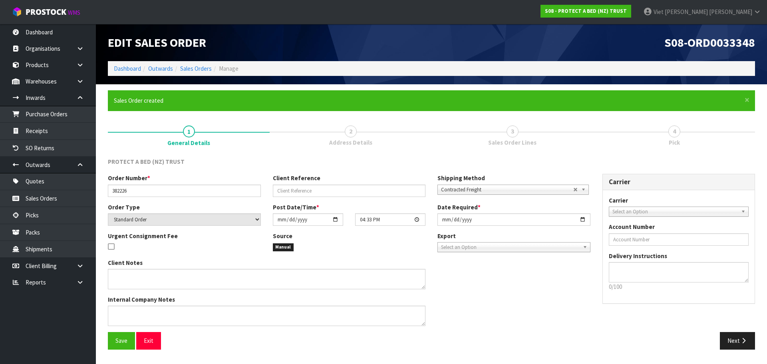
click at [376, 128] on link "2 Address Details" at bounding box center [351, 136] width 162 height 32
click at [736, 335] on button "Next" at bounding box center [737, 340] width 35 height 17
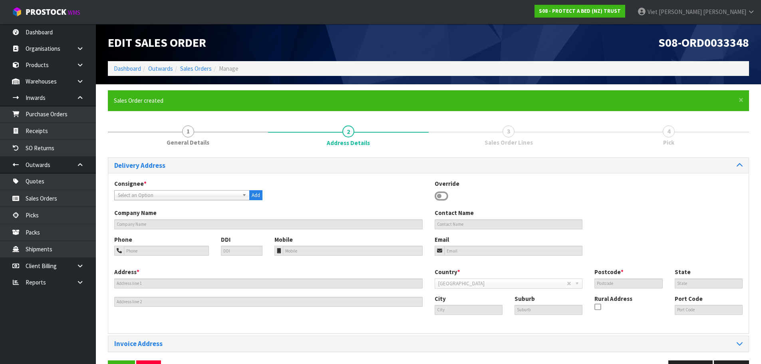
click at [164, 194] on span "Select an Option" at bounding box center [178, 196] width 121 height 10
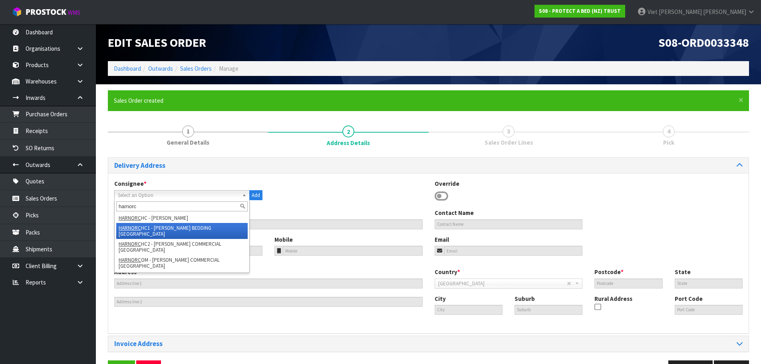
type input "harnorc"
click at [169, 233] on li "HARNORC HC1 - [PERSON_NAME] BEDDING [GEOGRAPHIC_DATA]" at bounding box center [181, 231] width 131 height 16
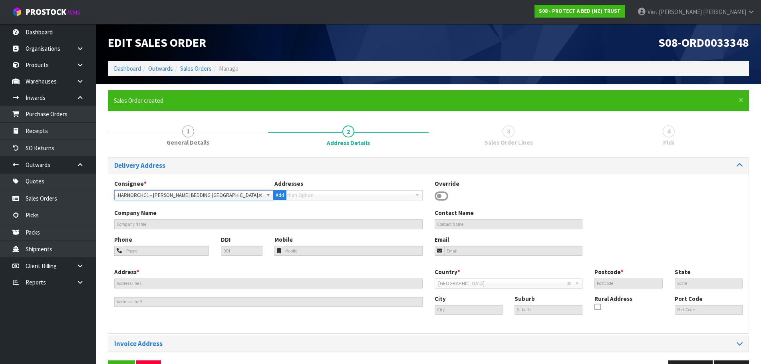
type input "[PERSON_NAME] BEDDING [GEOGRAPHIC_DATA]"
type input "[STREET_ADDRESS]"
type input "8023"
type input "[GEOGRAPHIC_DATA]"
type input "WALTHAM"
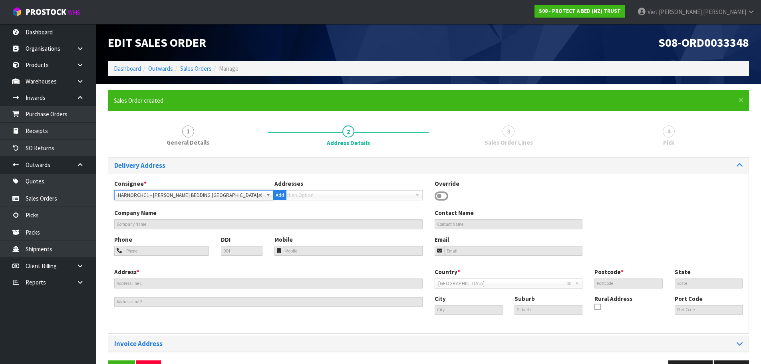
type input "NZCHC"
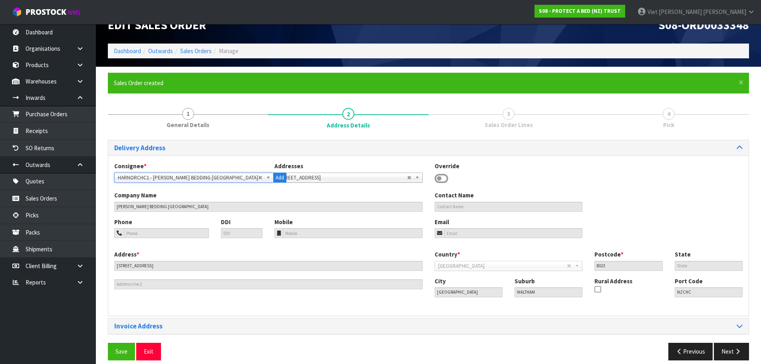
scroll to position [26, 0]
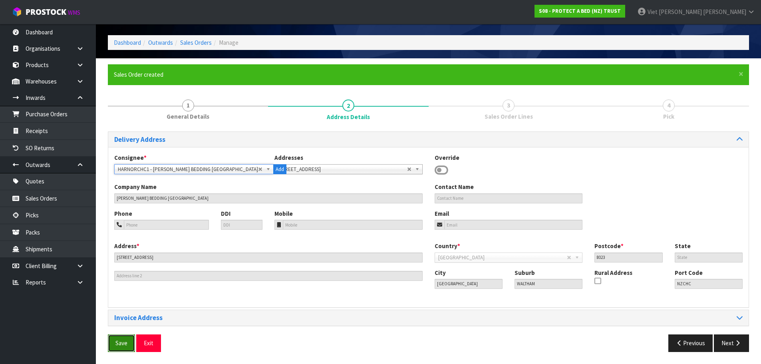
click at [125, 346] on span "Save" at bounding box center [122, 343] width 12 height 8
click at [721, 340] on button "Next" at bounding box center [731, 343] width 35 height 17
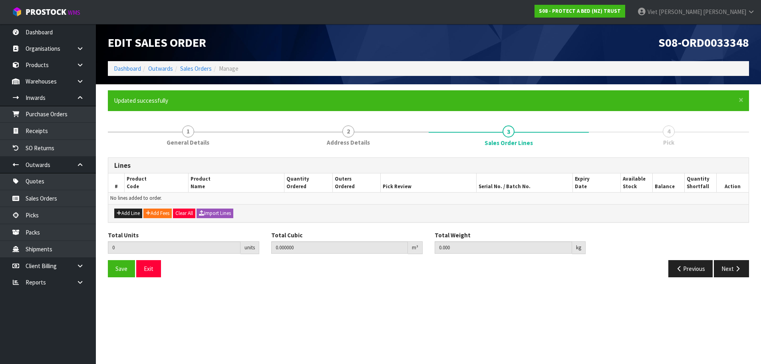
scroll to position [0, 0]
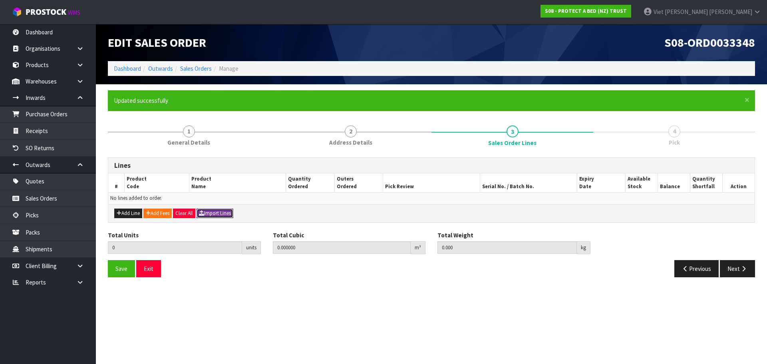
click at [227, 216] on button "Import Lines" at bounding box center [215, 214] width 37 height 10
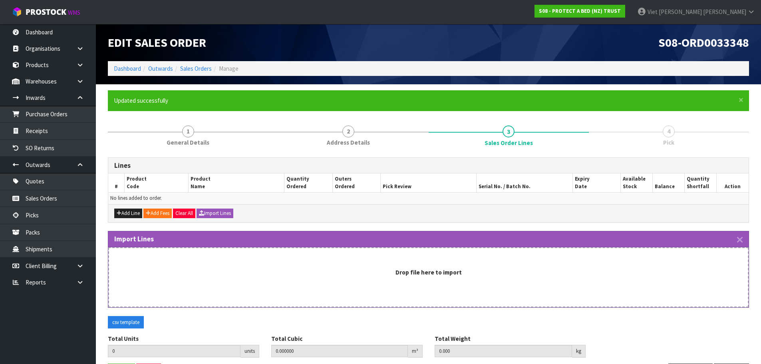
click at [465, 294] on div "Drop file here to import" at bounding box center [428, 277] width 641 height 60
click at [396, 286] on div "Drop file here to import" at bounding box center [428, 277] width 641 height 60
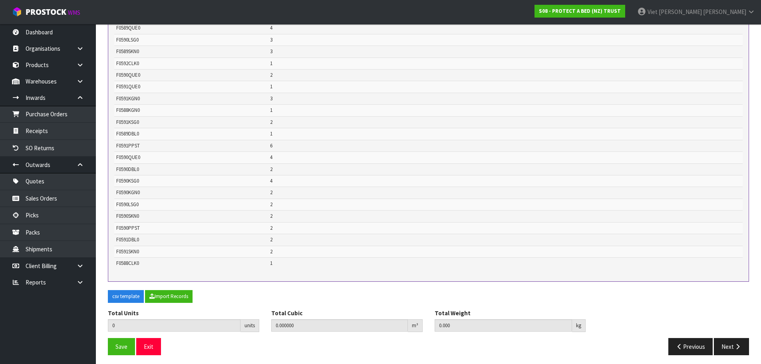
scroll to position [350, 0]
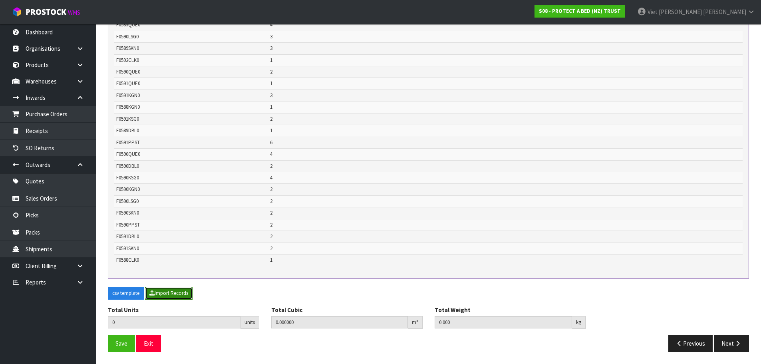
click at [148, 295] on button "Import Records" at bounding box center [169, 293] width 48 height 13
type input "0"
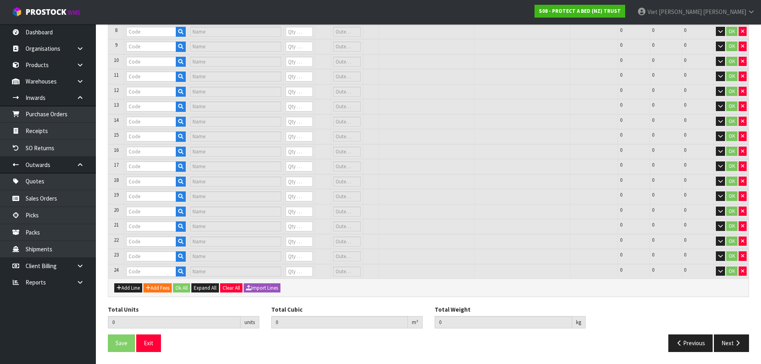
type input "F0588QUE0"
type input "STAYCLEAN BXD MP QUE"
type input "0"
type input "F0592PPST"
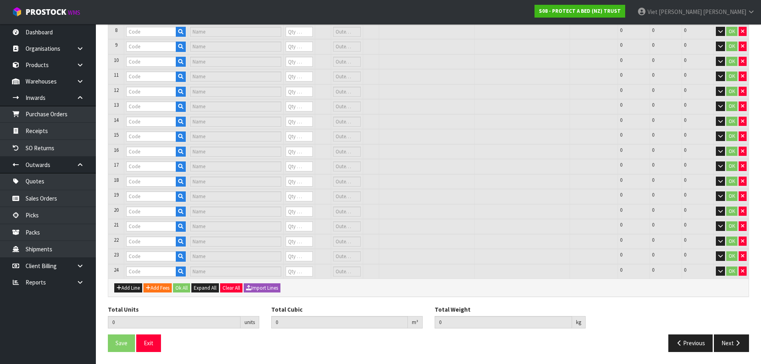
type input "COOL LUXE FRESCHE BXD STD PP TWN PK"
type input "0"
type input "F0589KGN0"
type input "COTTON CLOUD FRESCHE BXD MP NZ KNG"
type input "0"
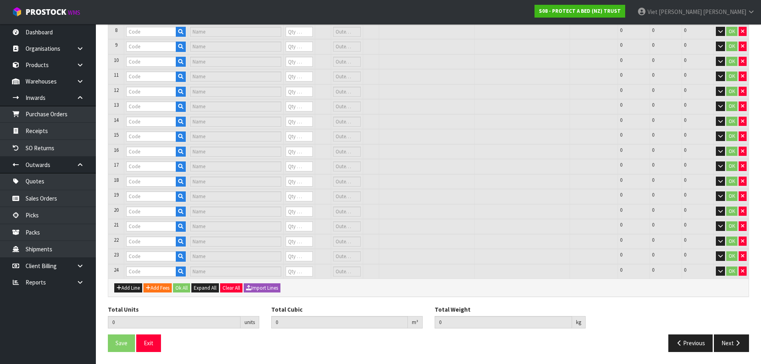
type input "0"
type input "F0589QUE0"
type input "COTTON CLOUD FRESCHE BXD MP QUE"
type input "0"
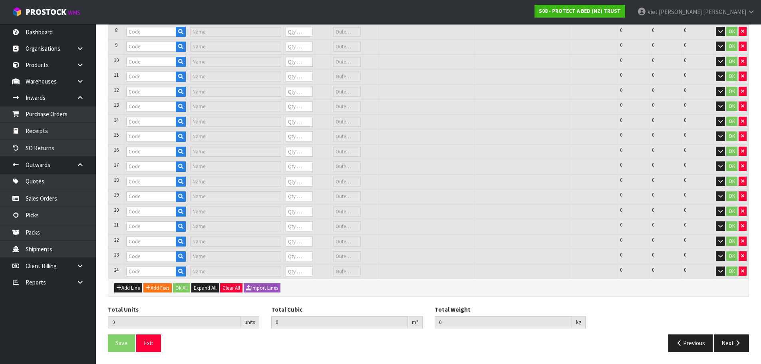
type input "F0592CLK0"
type input "COOL LUXE FRESCHE BXD MP CKG"
type input "0"
type input "F0590QUE0"
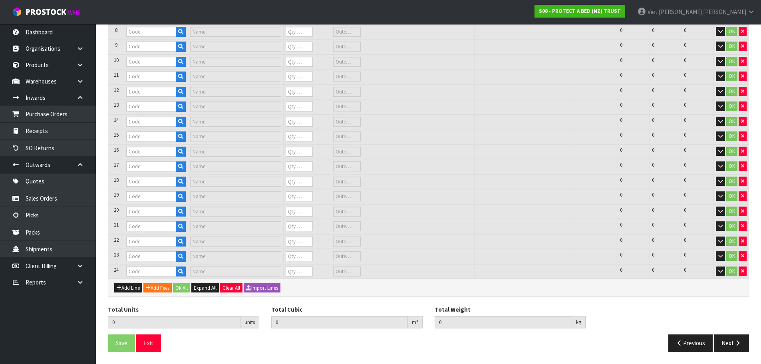
type input "SUPREME FRESCHE BXD MP QUE"
type input "0"
type input "F0589SKN0"
type input "COTTON CLOUD FRESCHE BXD MP SKG"
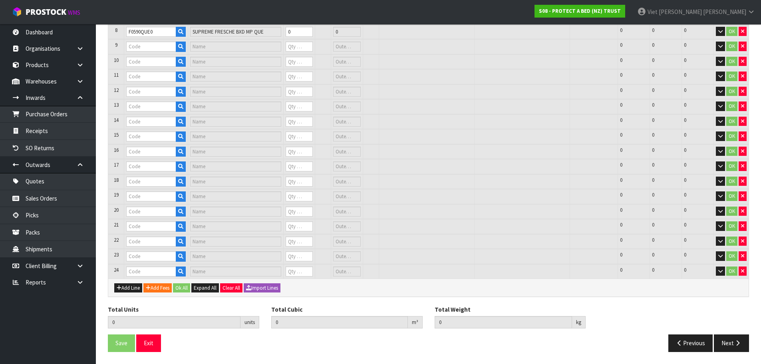
type input "0"
type input "F0591QUE0"
type input "NATURES LUXE FRESCHE BXD MP QUE"
type input "0"
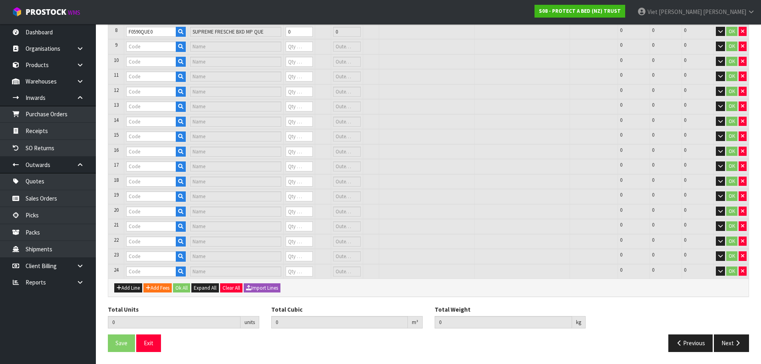
type input "0"
type input "F0591KGN0"
type input "NATURES LUXE FRESCHE BXD MP NZ KNG"
type input "0"
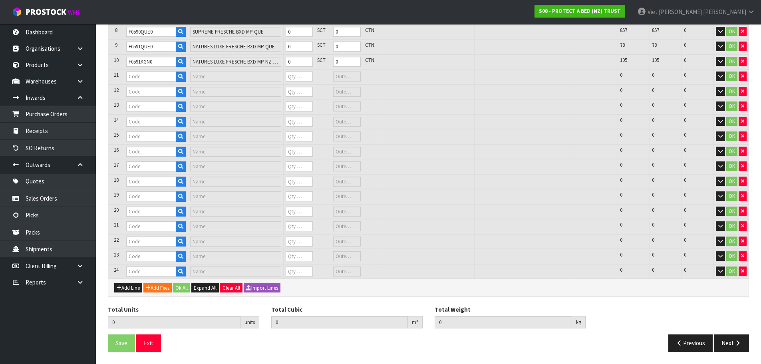
type input "F0590LSG0"
type input "SUPREME FRESCHE BXD MP XL/SGL"
type input "0"
type input "F0588KGN0"
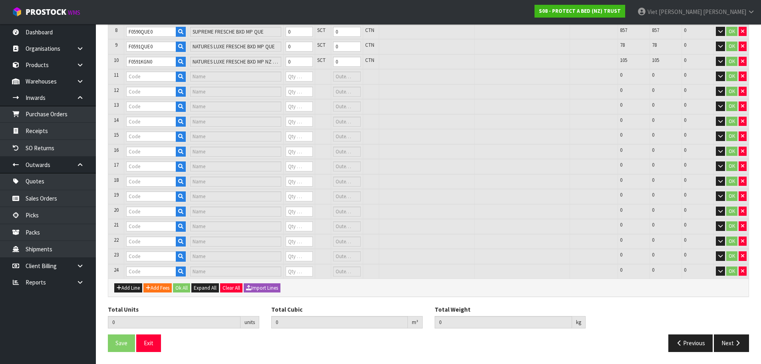
type input "STAYCLEAN BXD MP NZ KNG"
type input "0"
type input "F0591KSG0"
type input "NATURES LUXE FRESCHE BXD MP KSGL"
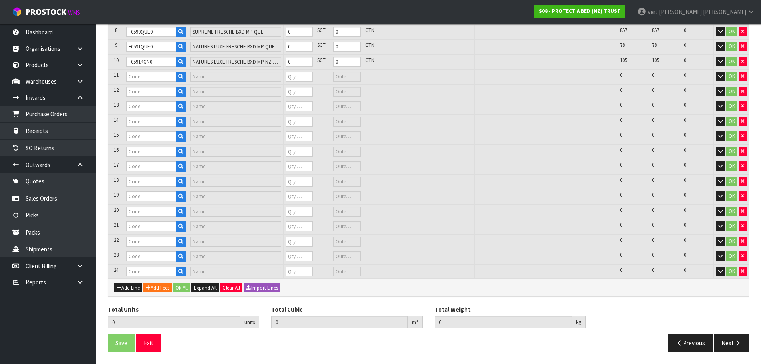
type input "0"
type input "F0589DBL0"
type input "COTTON CLOUD FRESCHE BXD MP DBL"
type input "0"
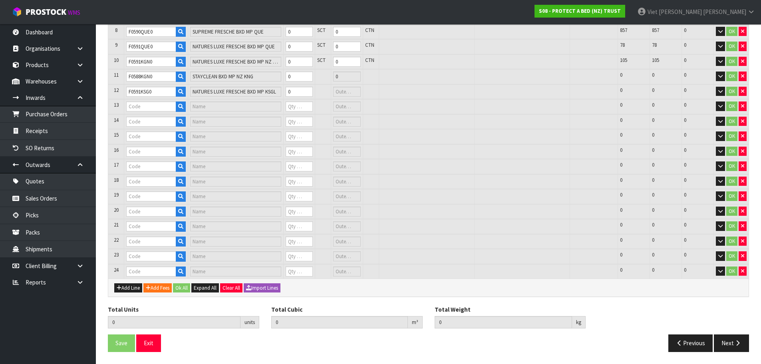
type input "F0591PPST"
type input "NATURES LUXE FRESCHE BXD STD PP TWN PK"
type input "0"
type input "F0590QUE0"
type input "SUPREME FRESCHE BXD MP QUE"
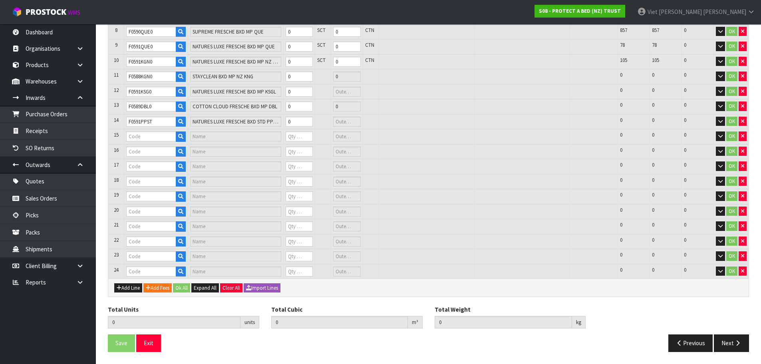
type input "0"
type input "F0590DBL0"
type input "SUPREME FRESCHE BXD MP DBL"
type input "0"
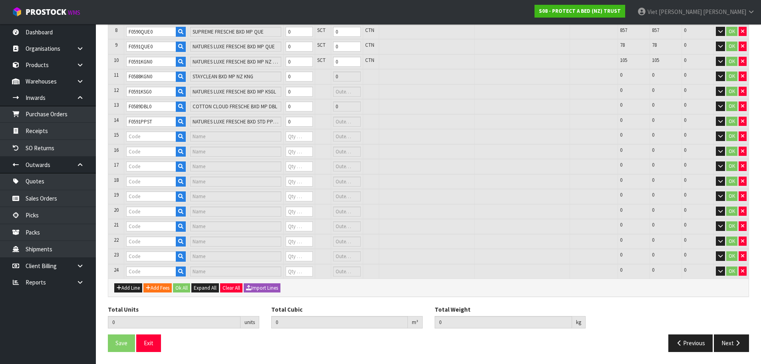
type input "F0590PPST"
type input "SUPREME FRESCHE BXD STD PP TWN PK"
type input "0"
type input "F0588CLK0"
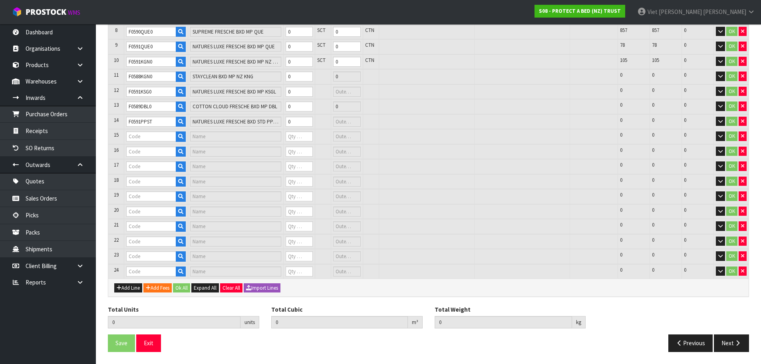
type input "STAYCLEAN BXD MP CKG"
type input "0"
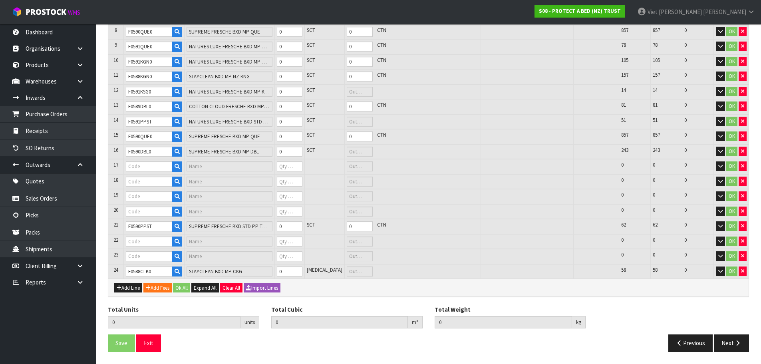
type input "F0590LSG0"
type input "SUPREME FRESCHE BXD MP XL/SGL"
type input "0"
type input "F0591DBL0"
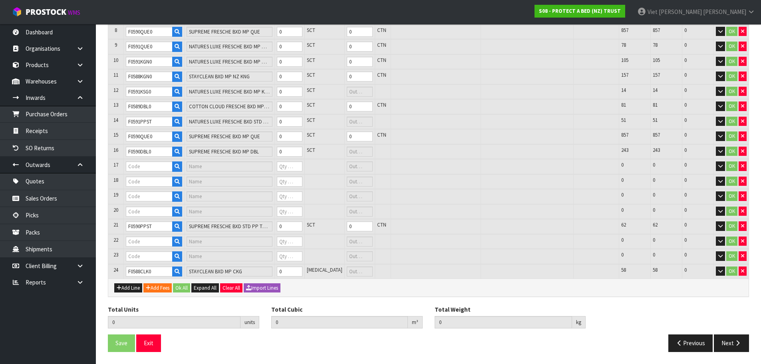
type input "NATURES LUXE FRESCHE BXD MP DBL"
type input "0"
type input "F0590KSG0"
type input "SUPREME FRESCHE BXD MP KSGL"
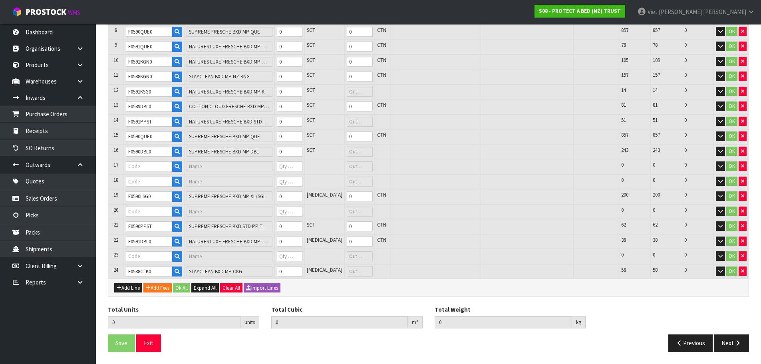
type input "0"
type input "F0590SKN0"
type input "SUPREME FRESCHE BXD MP SKG"
type input "0"
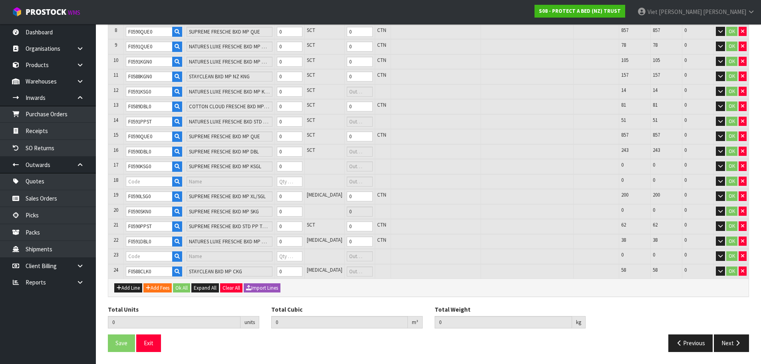
type input "F0590KGN0"
type input "SUPREME FRESCHE BXD MP NZ KNG"
type input "0"
type input "0.000000"
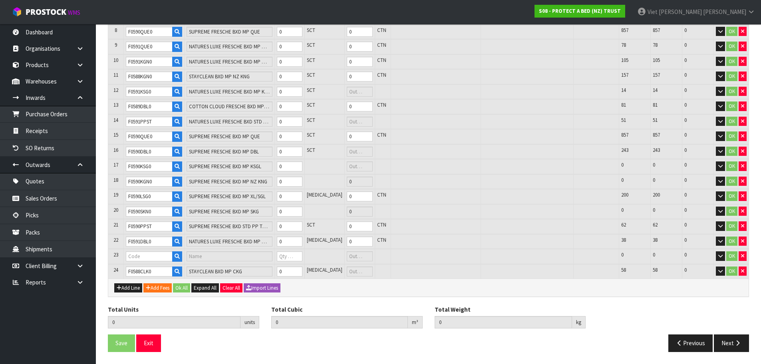
type input "0.000"
type input "F0591SKN0"
type input "NATURES LUXE FRESCHE BXD MP SKG"
type input "0"
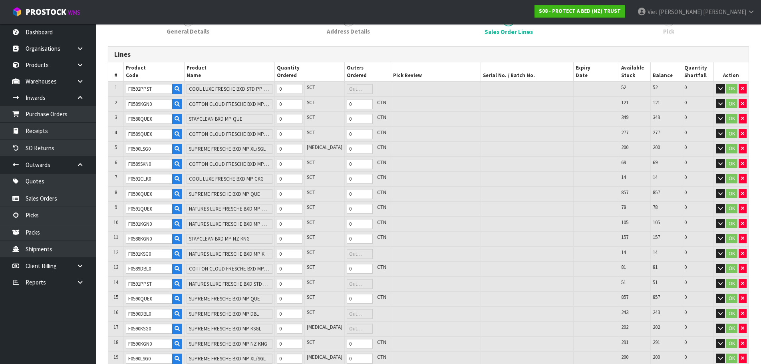
scroll to position [74, 0]
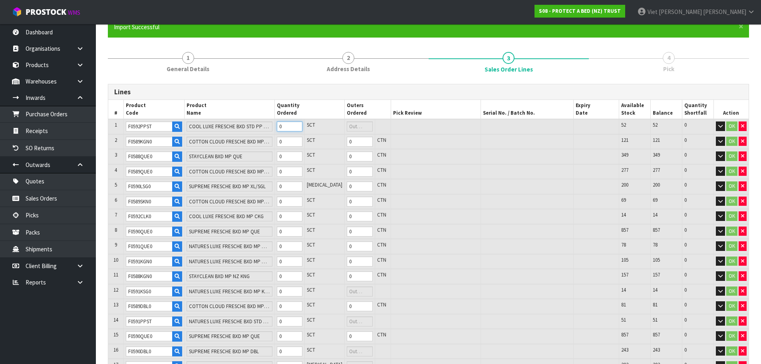
click at [299, 126] on input "0" at bounding box center [290, 127] width 26 height 10
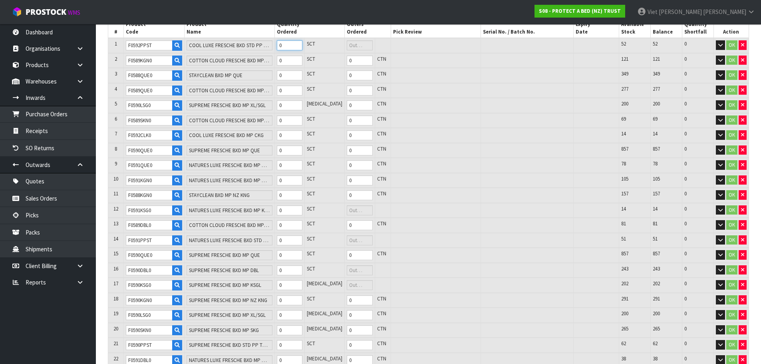
scroll to position [273, 0]
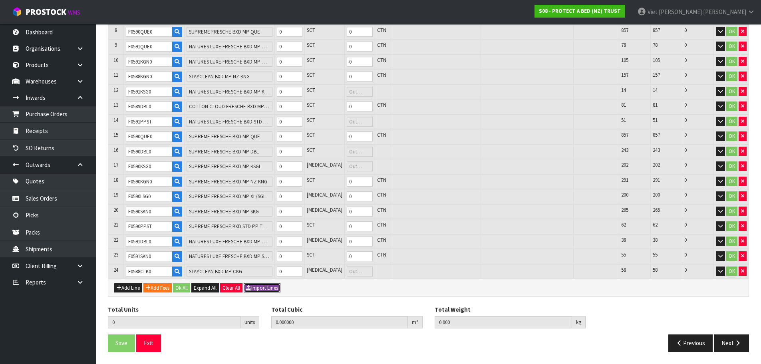
click at [255, 287] on button "Import Lines" at bounding box center [262, 288] width 37 height 10
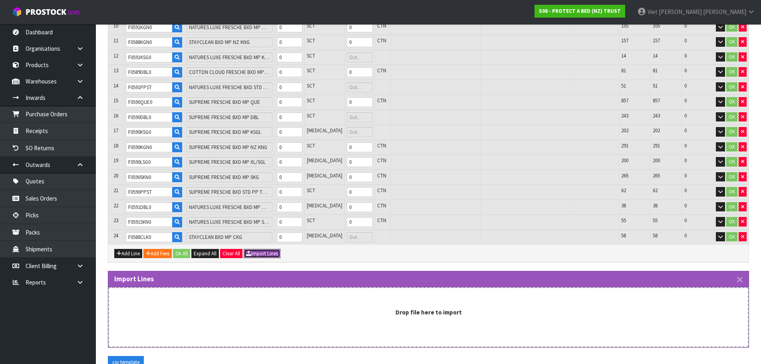
scroll to position [377, 0]
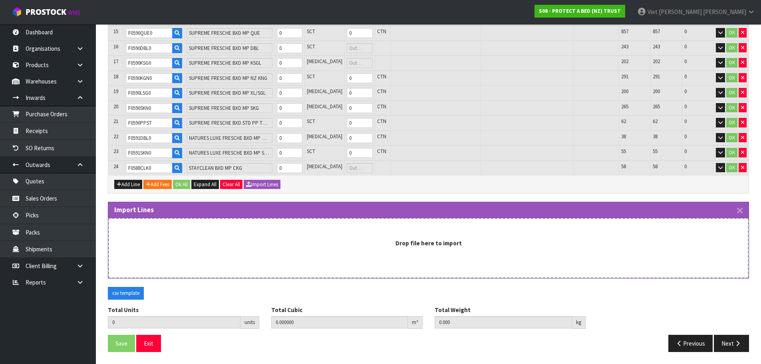
click at [465, 279] on div "Import Lines Drop file here to import" at bounding box center [429, 240] width 642 height 77
click at [452, 256] on div "Drop file here to import" at bounding box center [428, 248] width 641 height 60
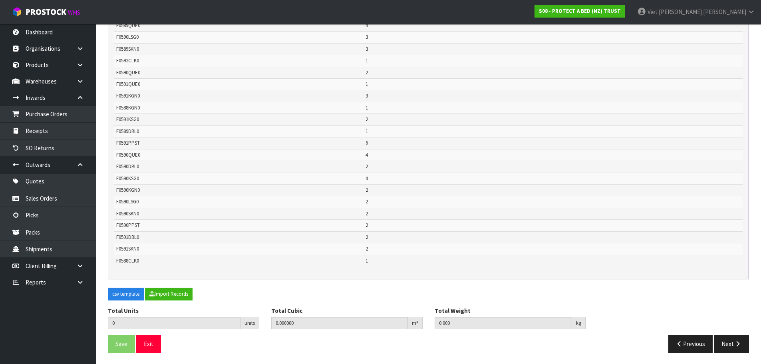
scroll to position [698, 0]
click at [160, 293] on button "Import Records" at bounding box center [169, 293] width 48 height 13
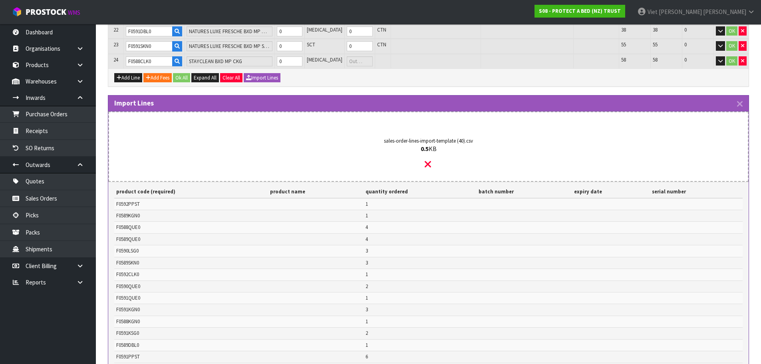
type input "56"
type input "0"
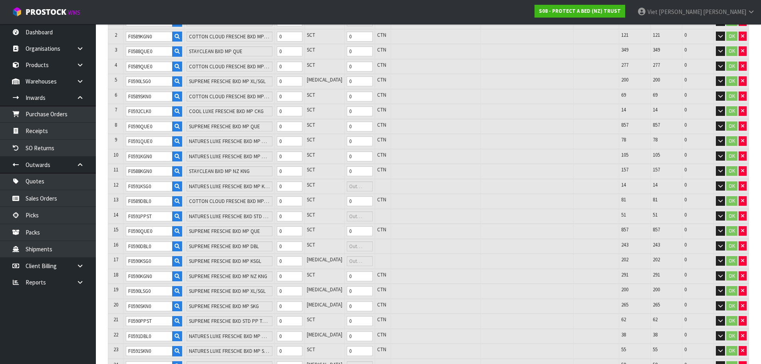
type input "F0590LSG0"
type input "SUPREME FRESCHE BXD MP XL/SGL"
type input "0"
type input "F0589QUE0"
type input "COTTON CLOUD FRESCHE BXD MP QUE"
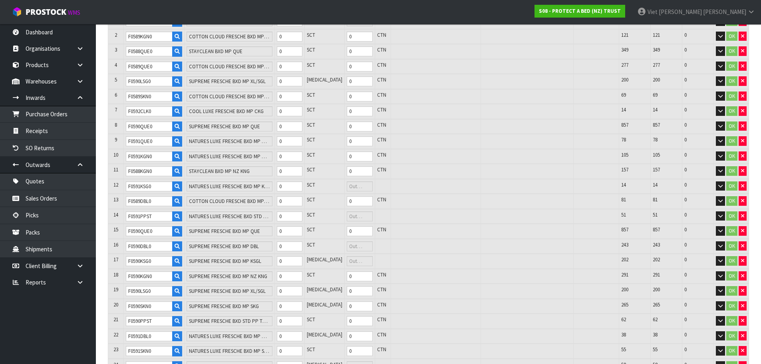
type input "1"
type input "F0592PPST"
type input "COOL LUXE FRESCHE BXD STD PP TWN PK"
type input "F0589KGN0"
type input "COTTON CLOUD FRESCHE BXD MP NZ KNG"
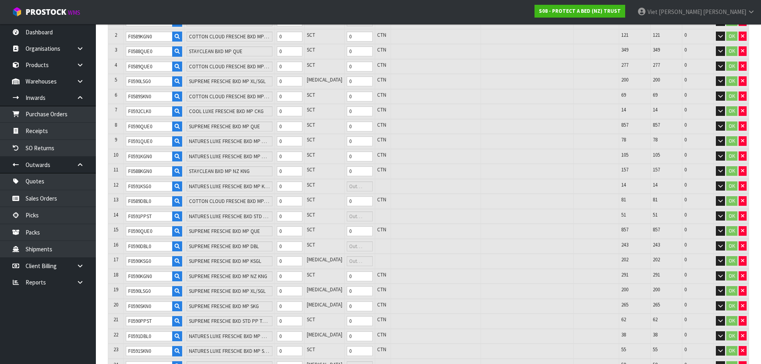
type input "0"
type input "F0588QUE0"
type input "STAYCLEAN BXD MP QUE"
type input "0"
type input "F0589SKN0"
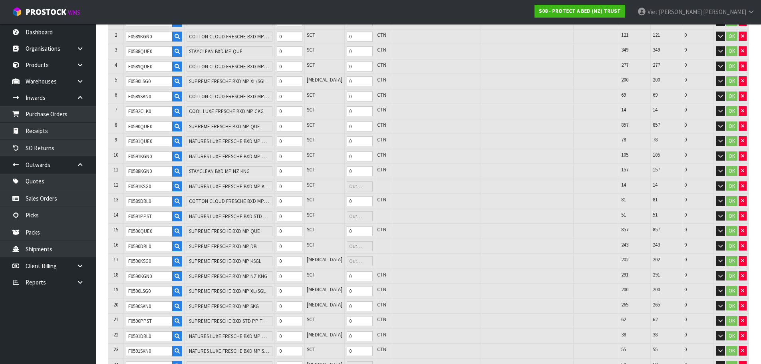
type input "COTTON CLOUD FRESCHE BXD MP SKG"
type input "0"
type input "F0590QUE0"
type input "SUPREME FRESCHE BXD MP QUE"
type input "0"
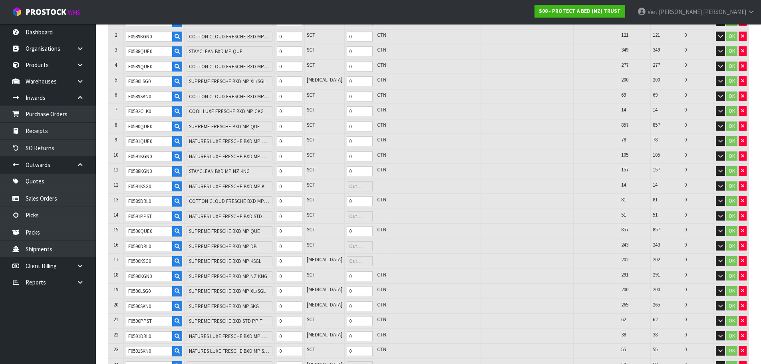
type input "F0591QUE0"
type input "NATURES LUXE FRESCHE BXD MP QUE"
type input "0"
type input "F0590QUE0"
type input "SUPREME FRESCHE BXD MP QUE"
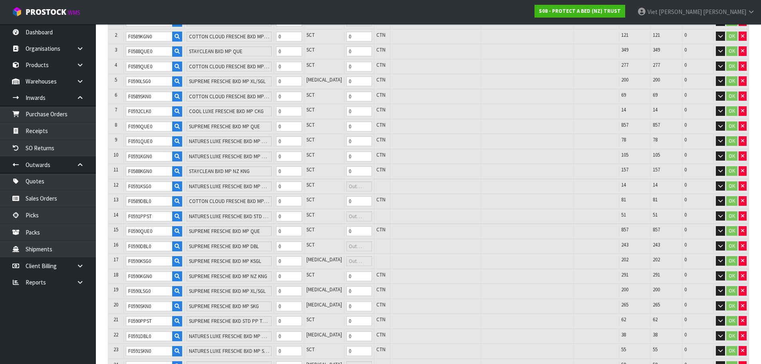
type input "1"
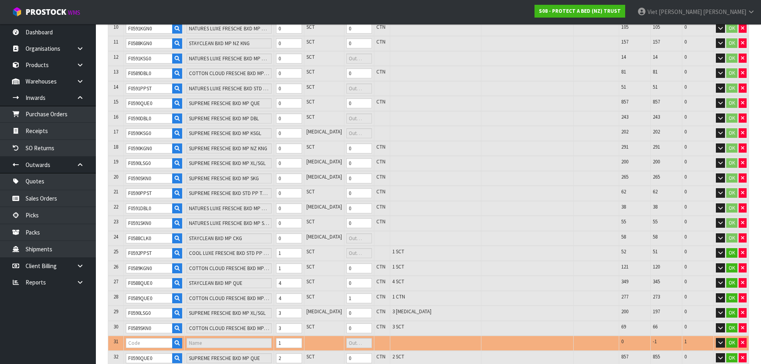
type input "F0592CLK0"
type input "COOL LUXE FRESCHE BXD MP CKG"
type input "0"
type input "F0591KGN0"
type input "NATURES LUXE FRESCHE BXD MP NZ KNG"
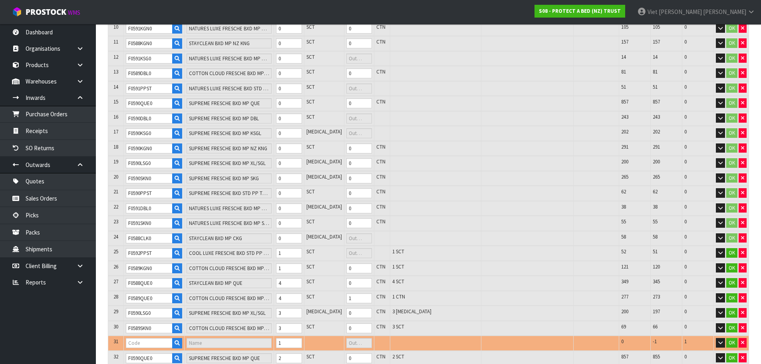
type input "0"
type input "F0591KSG0"
type input "NATURES LUXE FRESCHE BXD MP KSGL"
type input "F0589DBL0"
type input "COTTON CLOUD FRESCHE BXD MP DBL"
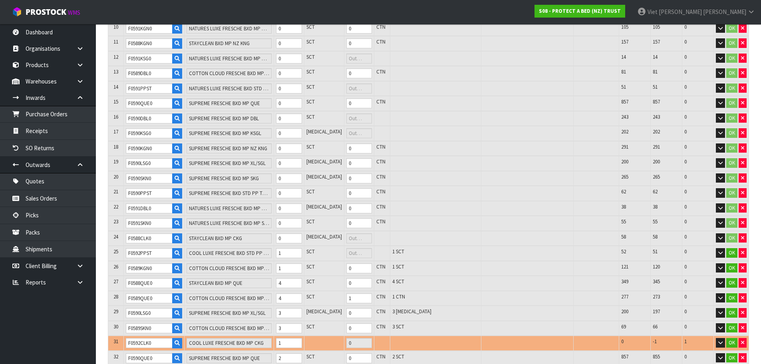
type input "0"
type input "F0591PPST"
type input "NATURES LUXE FRESCHE BXD STD PP TWN PK"
type input "F0590LSG0"
type input "SUPREME FRESCHE BXD MP XL/SGL"
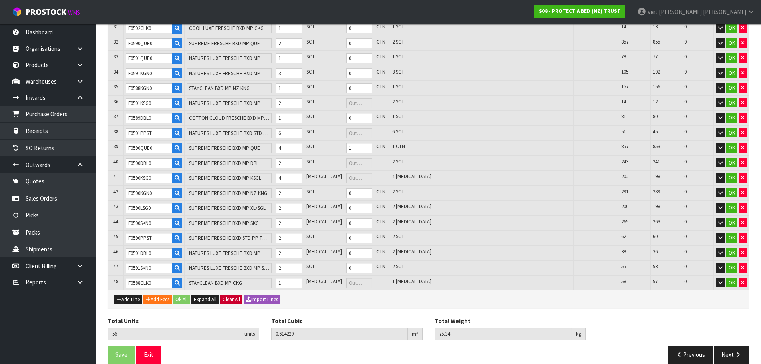
scroll to position [633, 0]
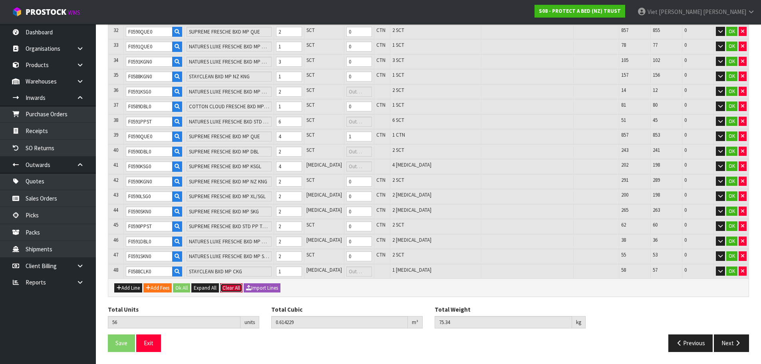
click at [236, 283] on button "Clear All" at bounding box center [231, 288] width 22 height 10
click at [245, 289] on button "Confirm Clear All" at bounding box center [240, 288] width 40 height 10
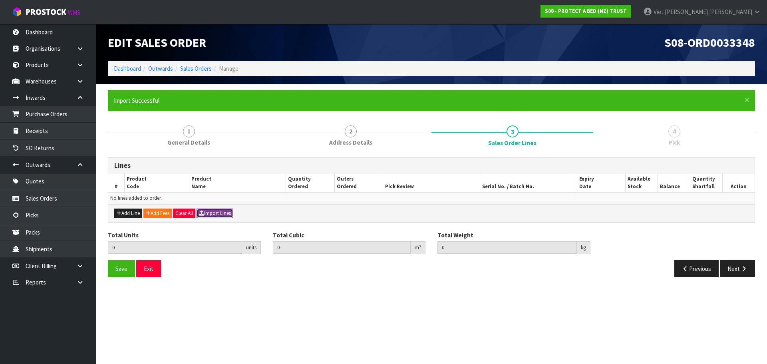
click at [221, 211] on button "Import Lines" at bounding box center [215, 214] width 37 height 10
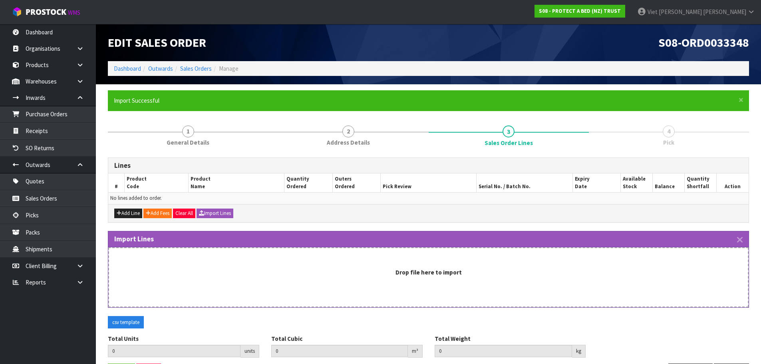
click at [289, 273] on div "Drop file here to import" at bounding box center [428, 272] width 623 height 8
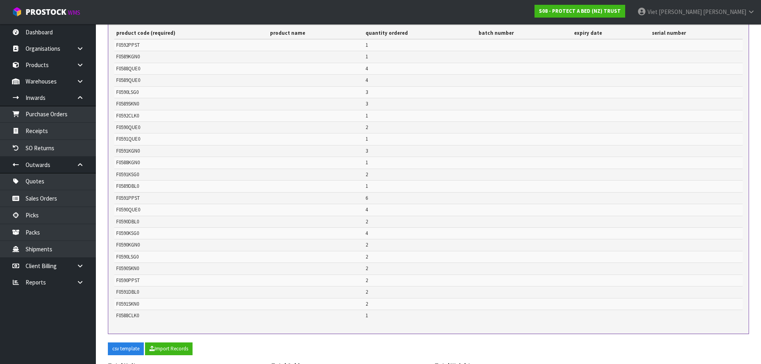
scroll to position [350, 0]
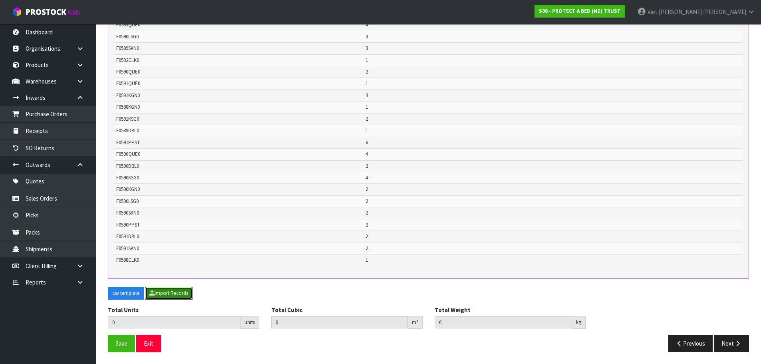
click at [153, 293] on icon "button" at bounding box center [151, 293] width 5 height 5
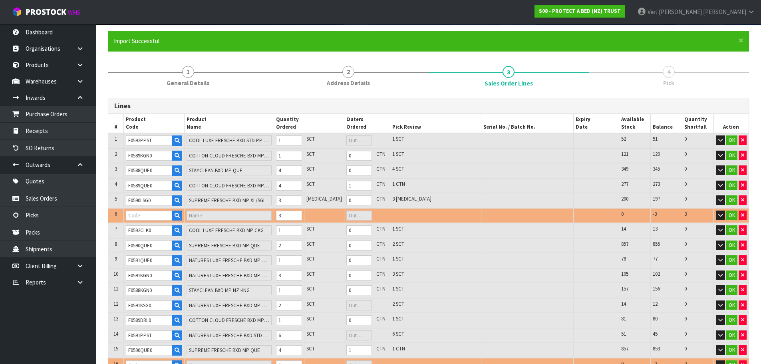
scroll to position [273, 0]
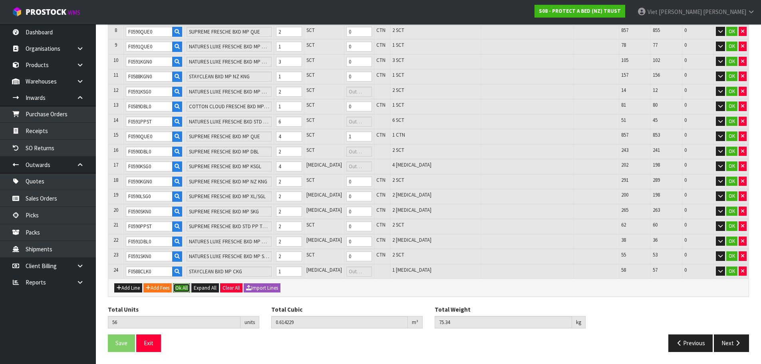
click at [182, 289] on button "Ok All" at bounding box center [181, 288] width 17 height 10
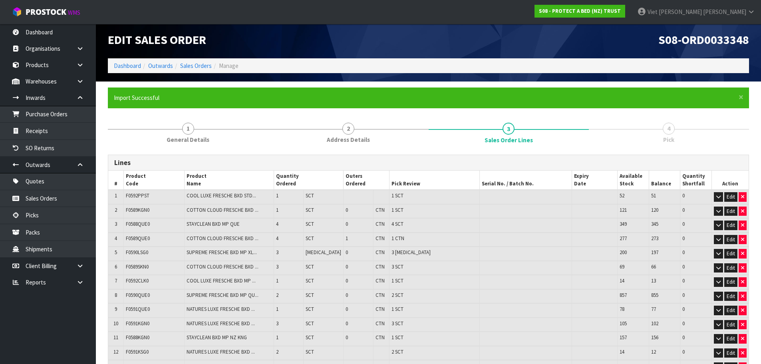
scroll to position [254, 0]
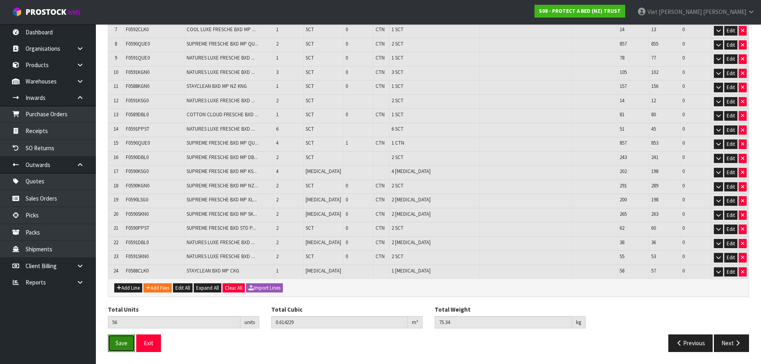
click at [123, 346] on span "Save" at bounding box center [122, 343] width 12 height 8
click at [721, 345] on button "Next" at bounding box center [731, 343] width 35 height 17
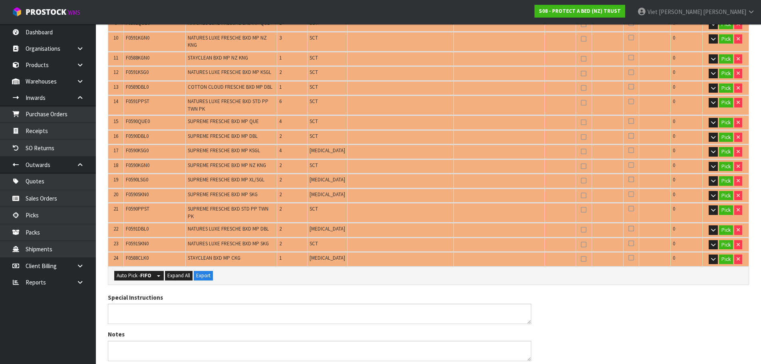
scroll to position [440, 0]
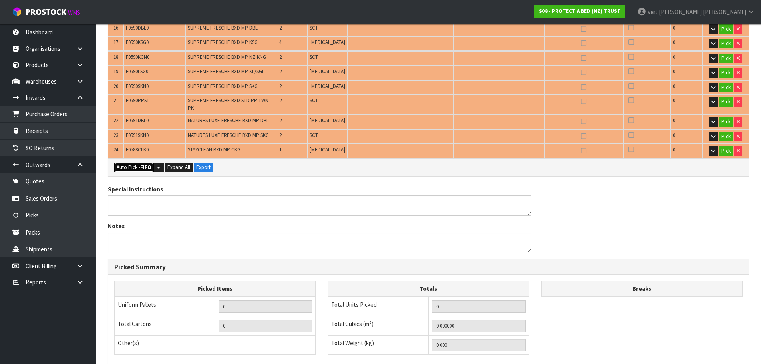
click at [134, 163] on button "Auto Pick - FIFO" at bounding box center [134, 168] width 40 height 10
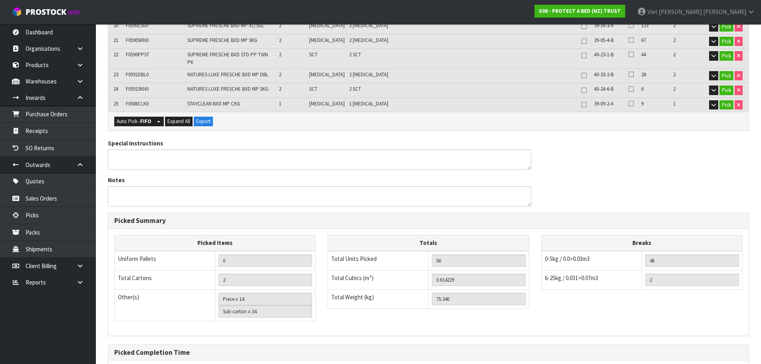
scroll to position [566, 0]
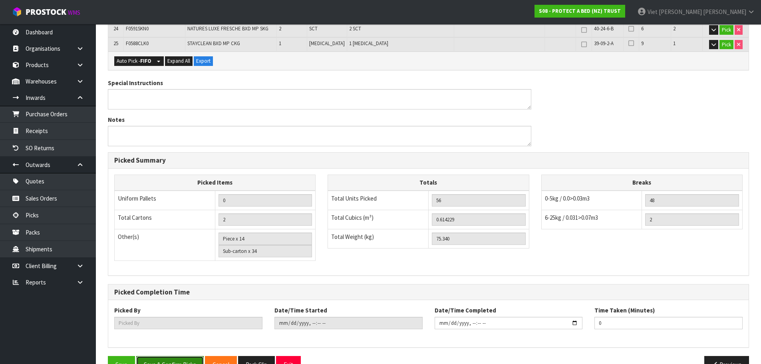
click at [189, 356] on button "Save & Confirm Picks" at bounding box center [170, 364] width 68 height 17
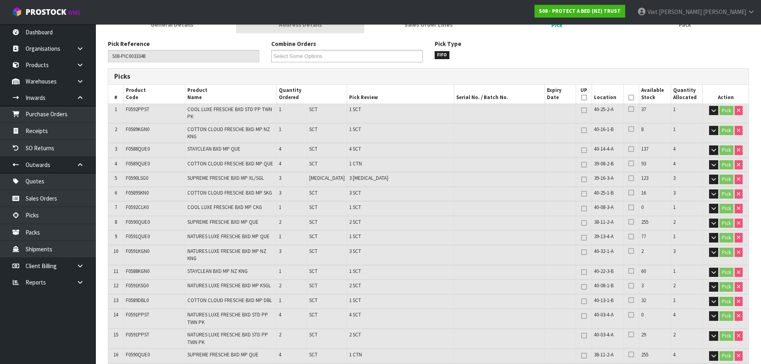
scroll to position [0, 0]
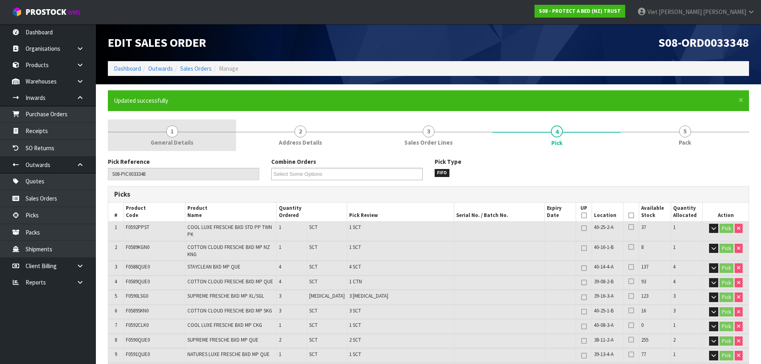
click at [184, 136] on link "1 General Details" at bounding box center [172, 136] width 128 height 32
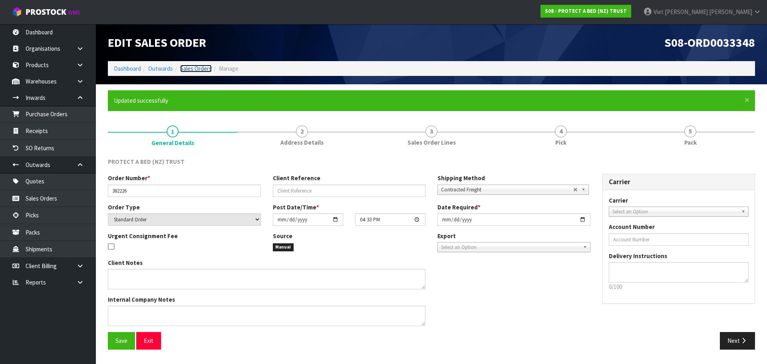
click at [205, 67] on link "Sales Orders" at bounding box center [196, 69] width 32 height 8
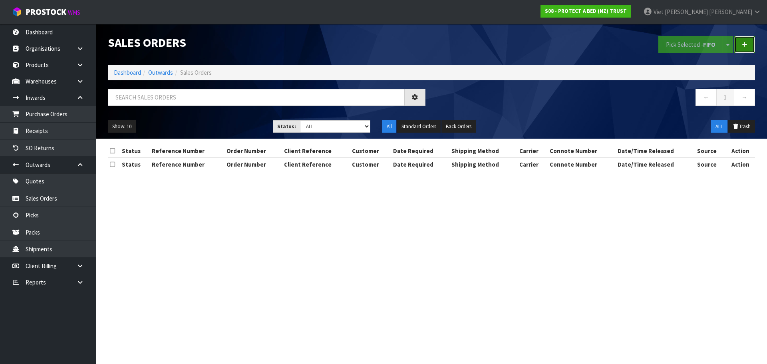
click at [745, 46] on icon at bounding box center [745, 45] width 6 height 6
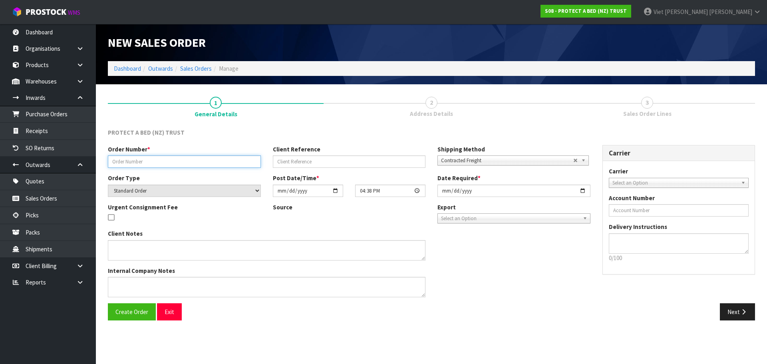
click at [184, 163] on input "text" at bounding box center [184, 161] width 153 height 12
click at [183, 160] on input "text" at bounding box center [184, 161] width 153 height 12
paste input "202052"
click at [135, 327] on section "1 General Details 2 Address Details 3 Sales Order Lines PROTECT A BED (NZ) TRUS…" at bounding box center [431, 208] width 671 height 248
click at [135, 320] on button "Create Order" at bounding box center [132, 311] width 48 height 17
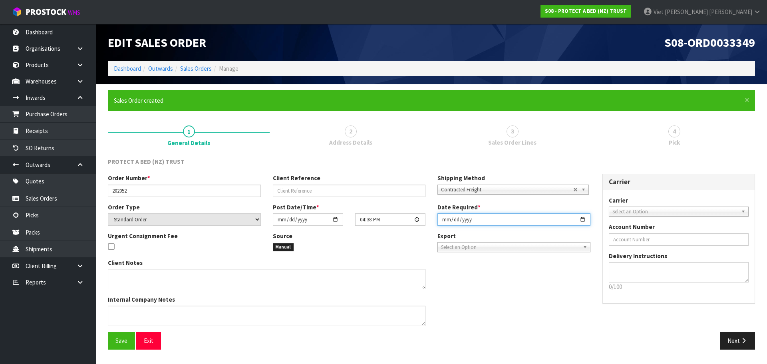
click at [580, 223] on input "[DATE]" at bounding box center [514, 219] width 153 height 12
click at [121, 344] on span "Save" at bounding box center [122, 341] width 12 height 8
click at [582, 223] on input "[DATE]" at bounding box center [514, 219] width 153 height 12
click at [131, 342] on button "Save" at bounding box center [121, 340] width 27 height 17
click at [195, 71] on link "Sales Orders" at bounding box center [196, 69] width 32 height 8
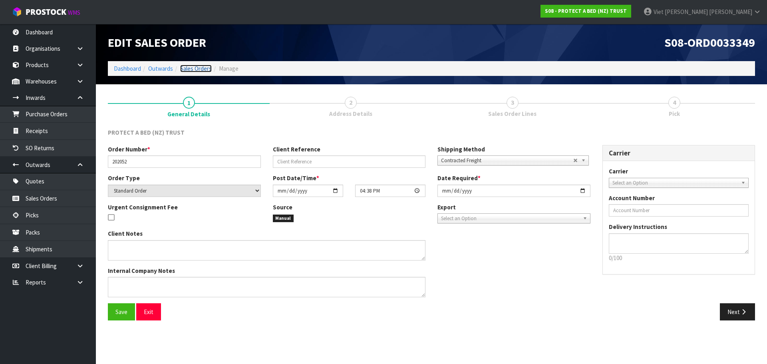
click at [205, 68] on link "Sales Orders" at bounding box center [196, 69] width 32 height 8
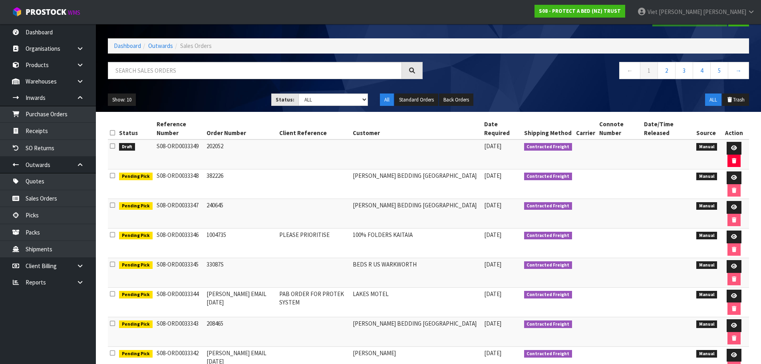
scroll to position [40, 0]
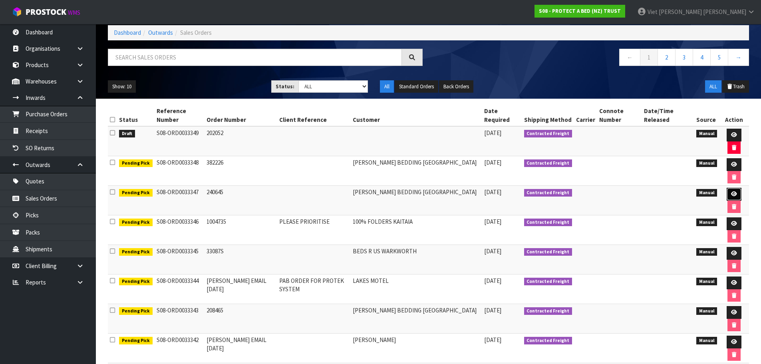
click at [739, 193] on link at bounding box center [734, 194] width 15 height 13
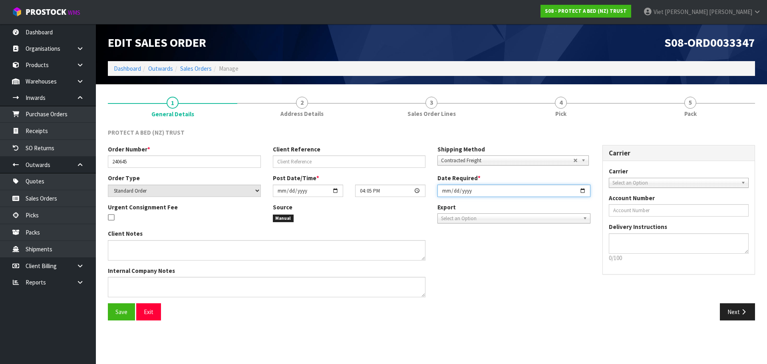
click at [583, 187] on input "[DATE]" at bounding box center [514, 191] width 153 height 12
click at [584, 190] on input "[DATE]" at bounding box center [514, 191] width 153 height 12
click at [116, 314] on span "Save" at bounding box center [122, 312] width 12 height 8
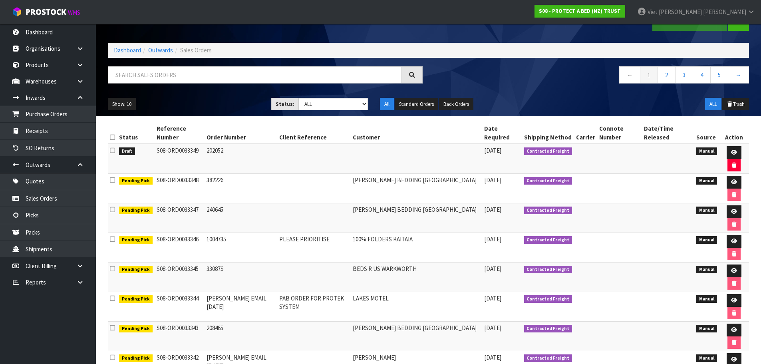
scroll to position [14, 0]
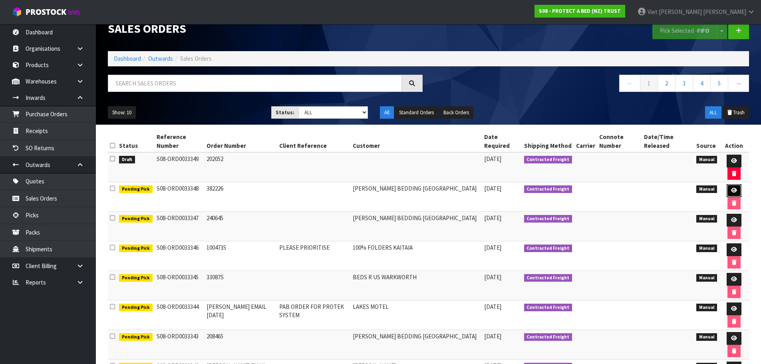
click at [734, 191] on icon at bounding box center [734, 190] width 6 height 5
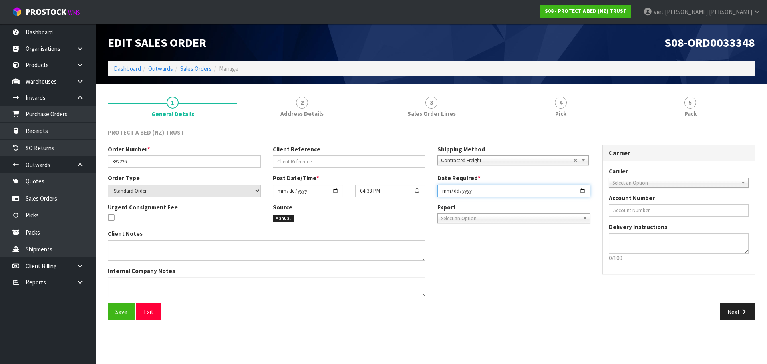
click at [583, 187] on input "[DATE]" at bounding box center [514, 191] width 153 height 12
click at [583, 191] on input "[DATE]" at bounding box center [514, 191] width 153 height 12
click at [124, 320] on button "Save" at bounding box center [121, 311] width 27 height 17
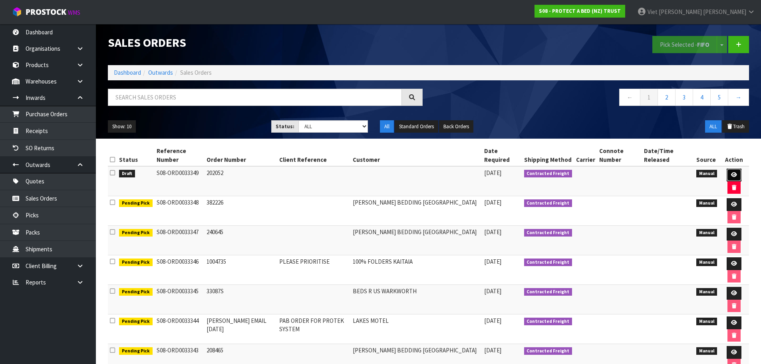
click at [740, 170] on link at bounding box center [734, 175] width 15 height 13
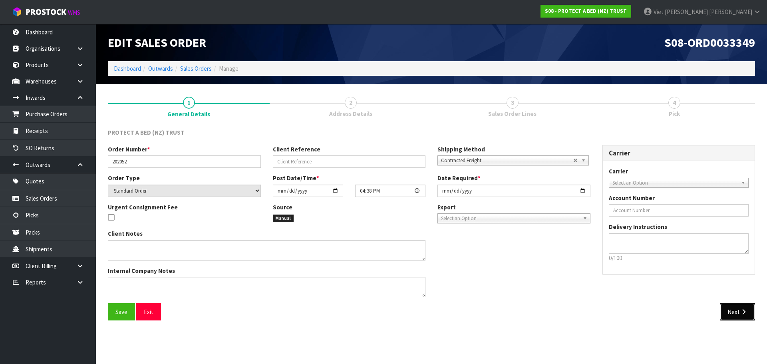
click at [734, 311] on button "Next" at bounding box center [737, 311] width 35 height 17
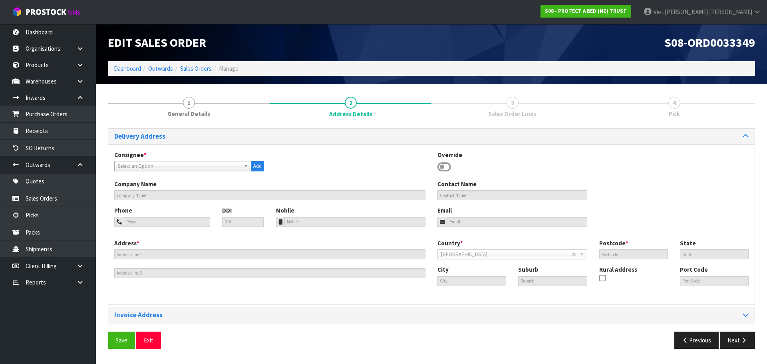
click at [185, 164] on span "Select an Option" at bounding box center [179, 166] width 123 height 10
click at [229, 193] on li "[PERSON_NAME] YJ - [PERSON_NAME] BEDDING LOWERHUT" at bounding box center [182, 189] width 133 height 10
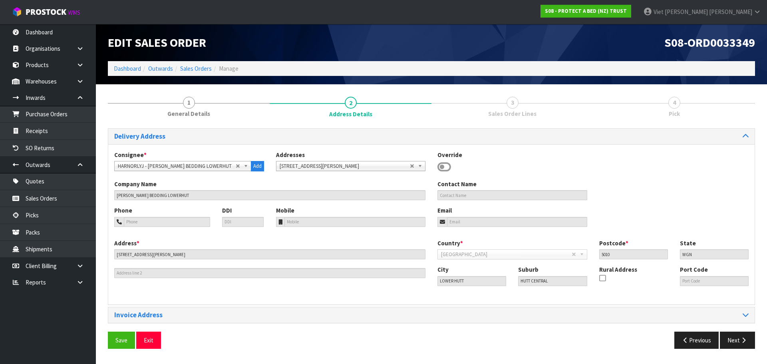
click at [504, 108] on link "3 Sales Order Lines" at bounding box center [513, 106] width 162 height 32
click at [113, 343] on button "Save" at bounding box center [121, 340] width 27 height 17
click at [745, 337] on button "Next" at bounding box center [737, 340] width 35 height 17
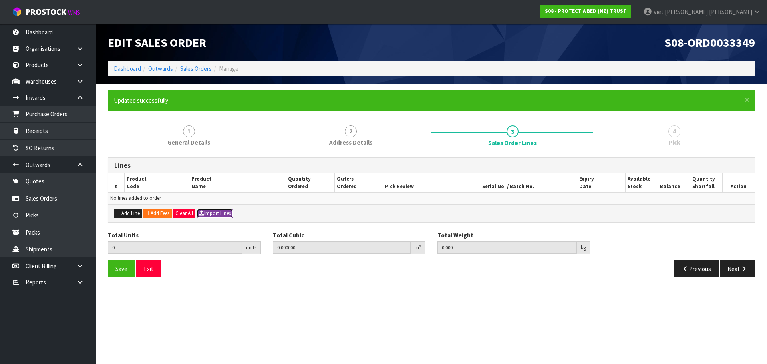
click at [209, 211] on button "Import Lines" at bounding box center [215, 214] width 37 height 10
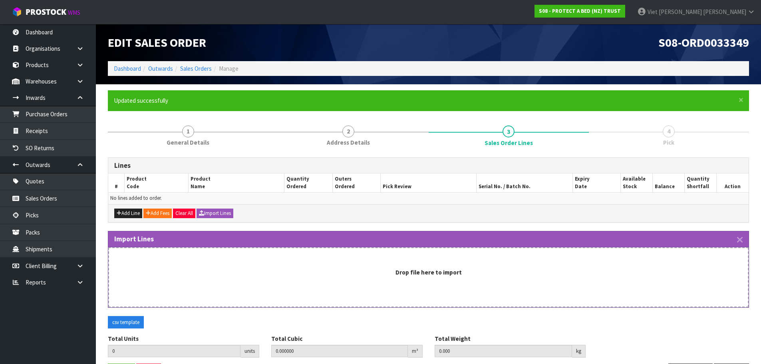
click at [307, 262] on div "Drop file here to import" at bounding box center [428, 277] width 641 height 60
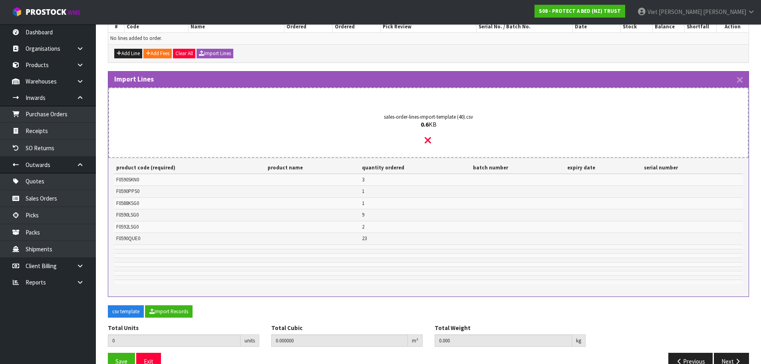
scroll to position [178, 0]
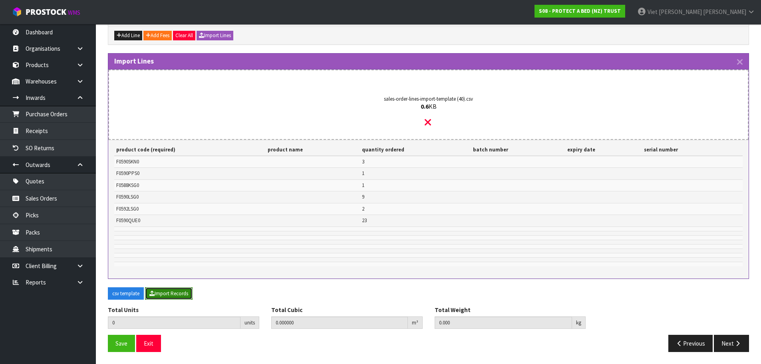
click at [158, 296] on button "Import Records" at bounding box center [169, 293] width 48 height 13
type input "39"
type input "0"
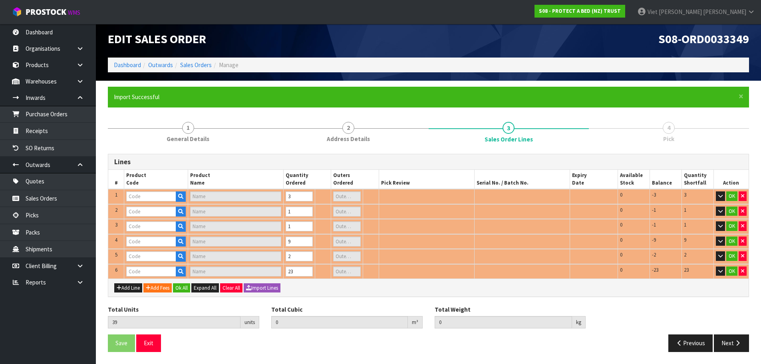
scroll to position [4, 0]
type input "F0590PPS0"
type input "SUPREME FRESCHE BXD STD PP EA"
type input "F0588KSG0"
type input "STAYCLEAN BXD MP KSGL"
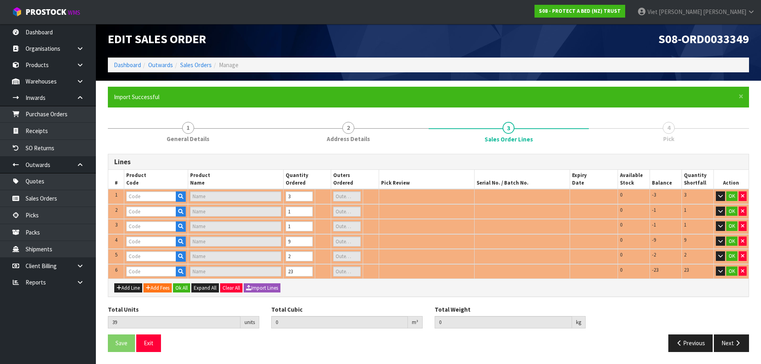
type input "0"
type input "F0590LSG0"
type input "SUPREME FRESCHE BXD MP XL/SGL"
type input "1"
type input "0.69979"
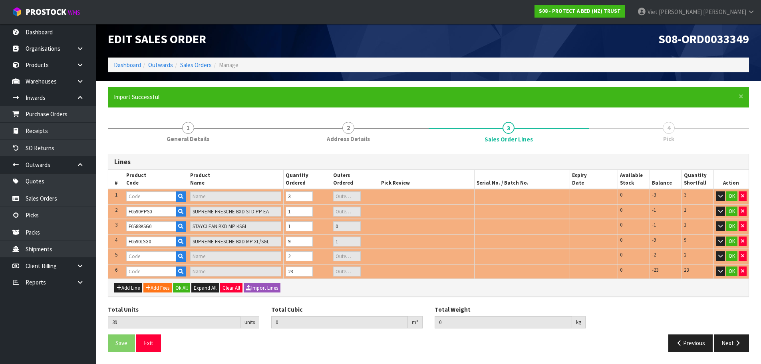
type input "56.15"
type input "F0590SKN0"
type input "SUPREME FRESCHE BXD MP SKG"
type input "0"
type input "F0592LSG0"
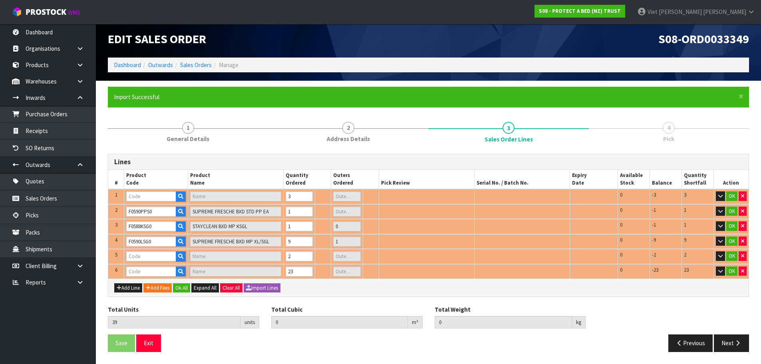
type input "COOL LUXE FRESCHE BXD MP XL/SGL"
type input "F0590QUE0"
type input "SUPREME FRESCHE BXD MP QUE"
type input "5"
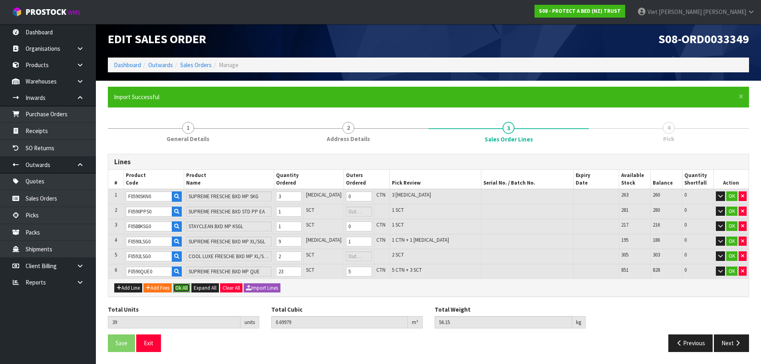
click at [178, 287] on button "Ok All" at bounding box center [181, 288] width 17 height 10
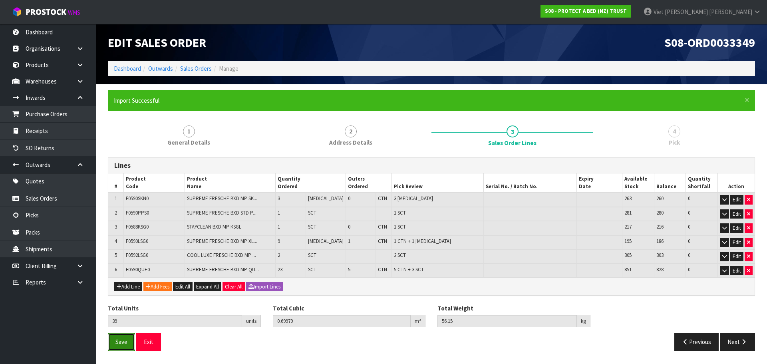
click at [128, 339] on button "Save" at bounding box center [121, 341] width 27 height 17
click at [743, 342] on icon "button" at bounding box center [744, 342] width 8 height 6
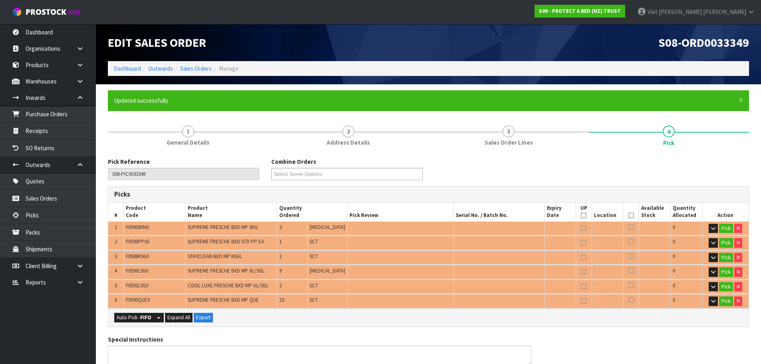
scroll to position [120, 0]
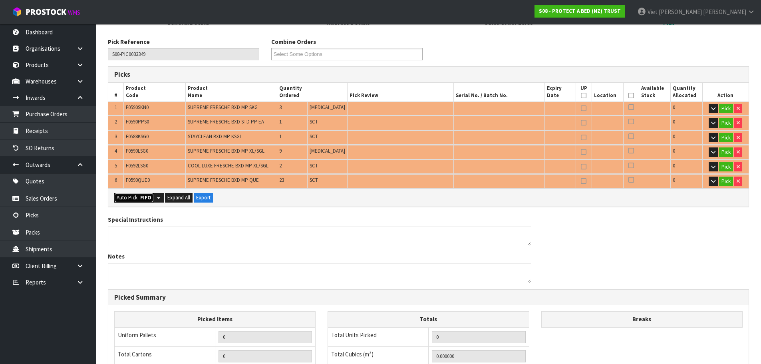
click at [135, 197] on button "Auto Pick - FIFO" at bounding box center [134, 198] width 40 height 10
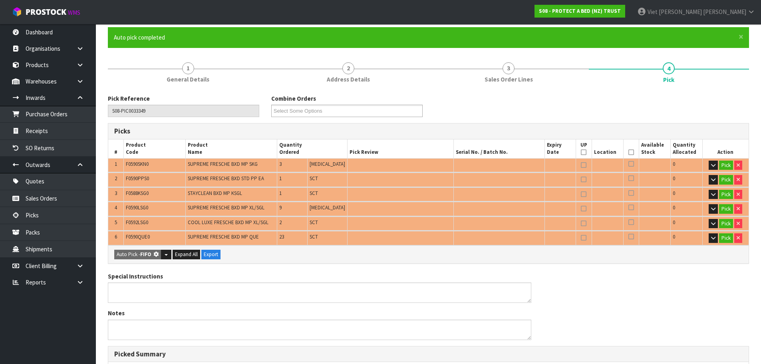
type input "6"
type input "Piece x 4"
type input "Sub-carton x 7"
type input "39"
type input "0.699790"
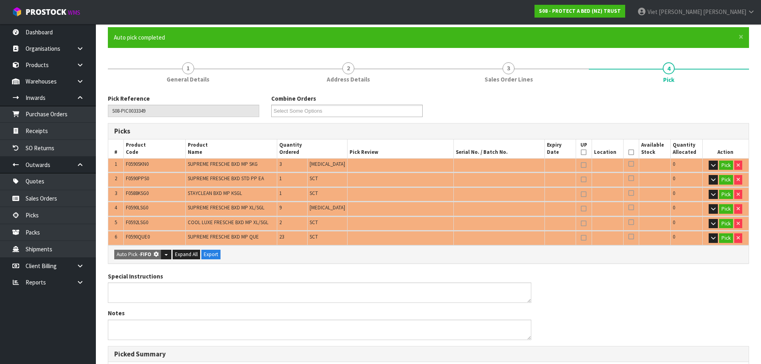
type input "56.150"
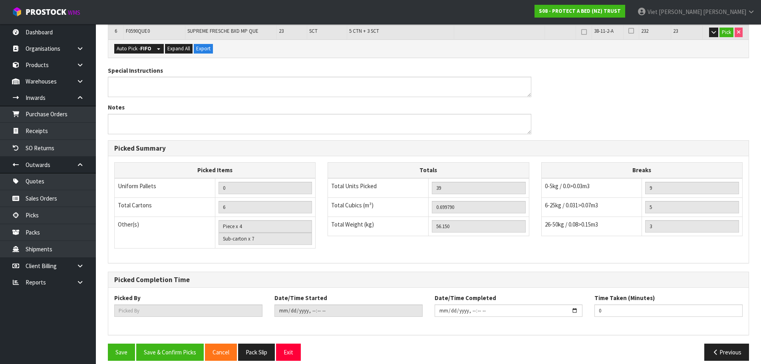
scroll to position [278, 0]
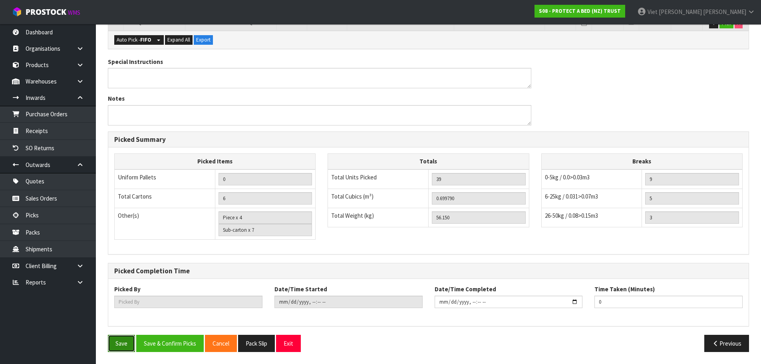
click at [116, 350] on button "Save" at bounding box center [121, 343] width 27 height 17
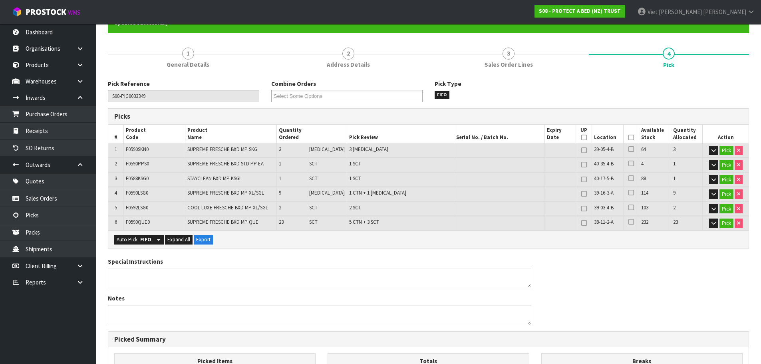
scroll to position [0, 0]
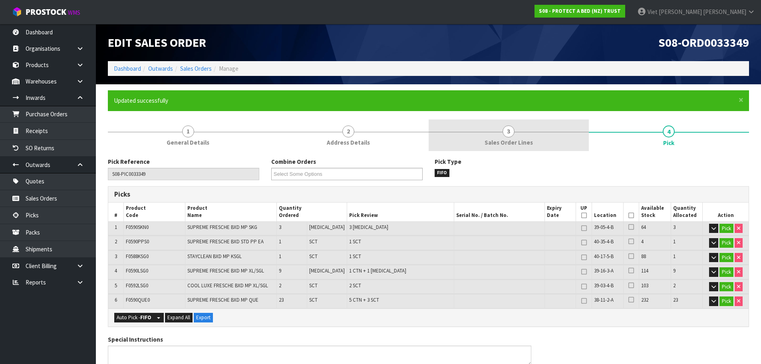
click at [481, 131] on link "3 Sales Order Lines" at bounding box center [509, 136] width 160 height 32
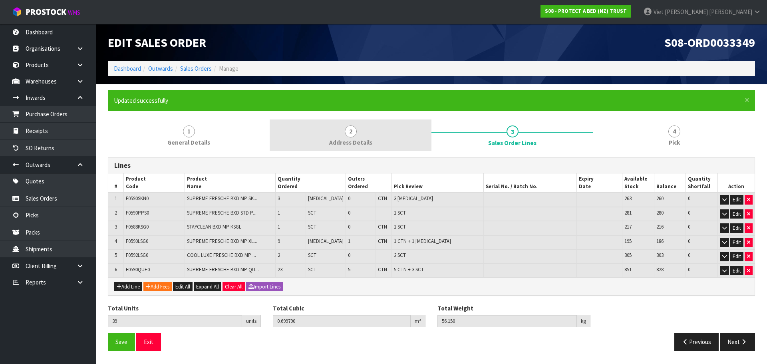
click at [340, 136] on link "2 Address Details" at bounding box center [351, 136] width 162 height 32
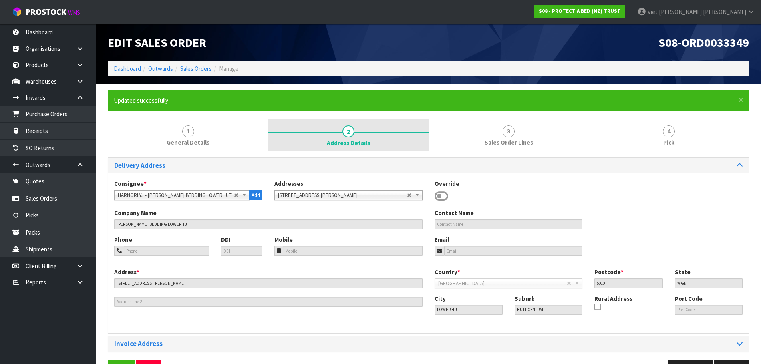
scroll to position [26, 0]
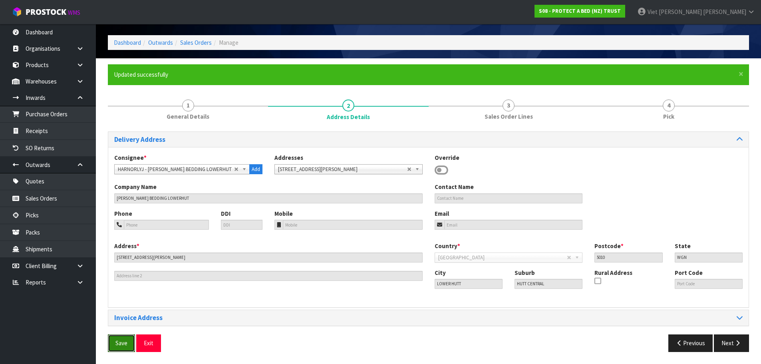
drag, startPoint x: 123, startPoint y: 347, endPoint x: 193, endPoint y: 314, distance: 77.8
click at [123, 347] on span "Save" at bounding box center [122, 343] width 12 height 8
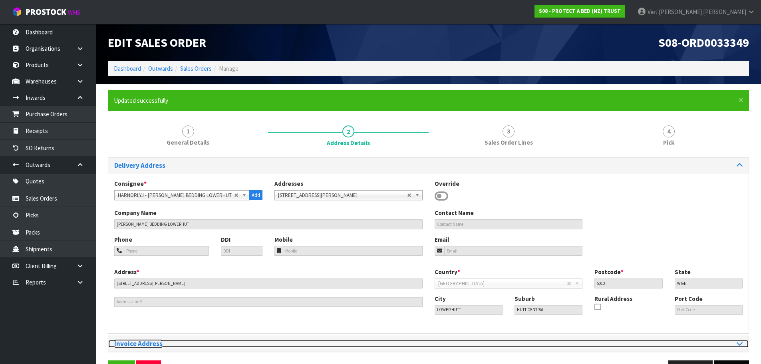
click at [739, 346] on icon at bounding box center [740, 343] width 6 height 7
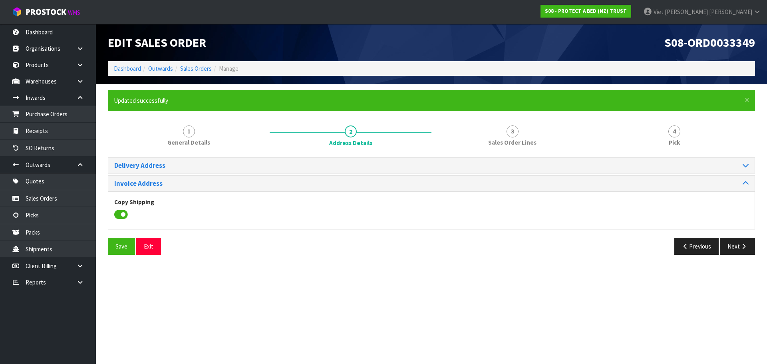
click at [739, 188] on div "Invoice Address" at bounding box center [431, 184] width 647 height 16
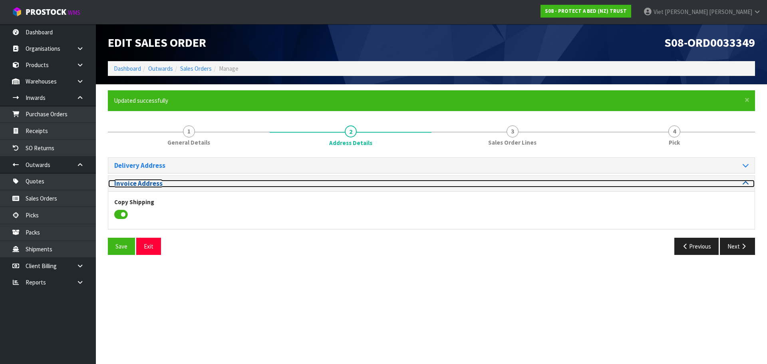
click at [744, 183] on icon at bounding box center [746, 183] width 6 height 7
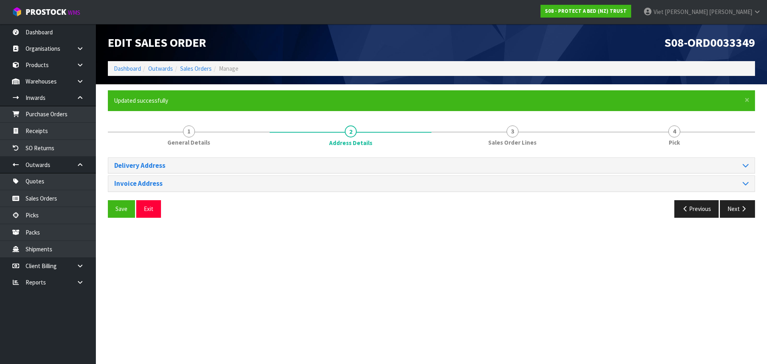
click at [746, 172] on div "Delivery Address" at bounding box center [431, 166] width 647 height 16
click at [747, 169] on div "Delivery Address" at bounding box center [431, 166] width 647 height 16
click at [745, 160] on div "Delivery Address" at bounding box center [431, 166] width 647 height 16
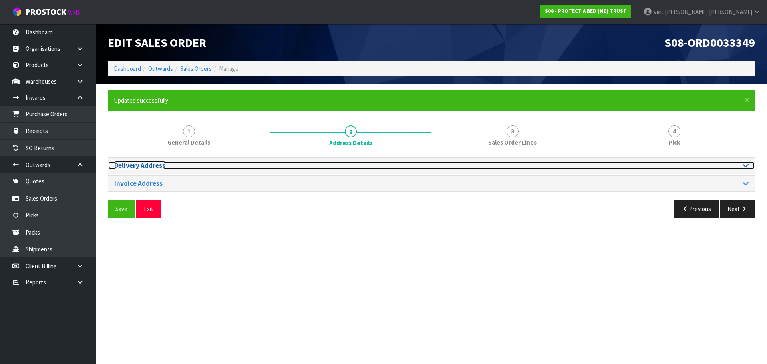
click at [744, 167] on icon at bounding box center [746, 165] width 6 height 7
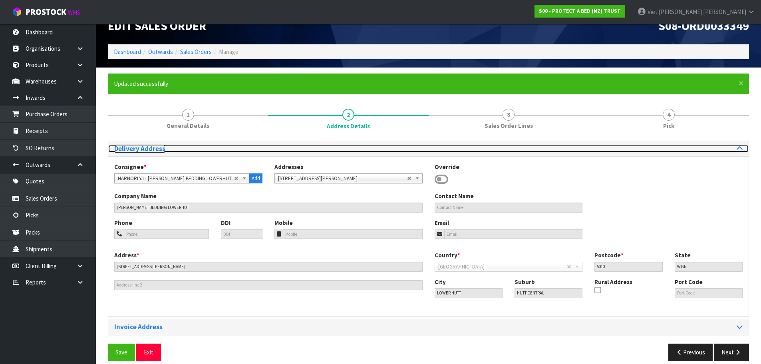
scroll to position [26, 0]
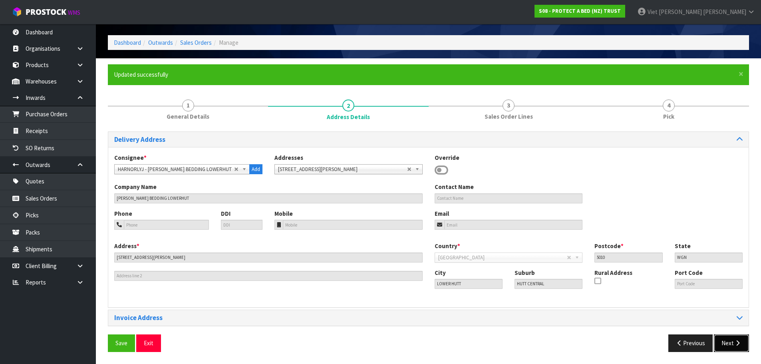
click at [735, 345] on icon "button" at bounding box center [738, 343] width 8 height 6
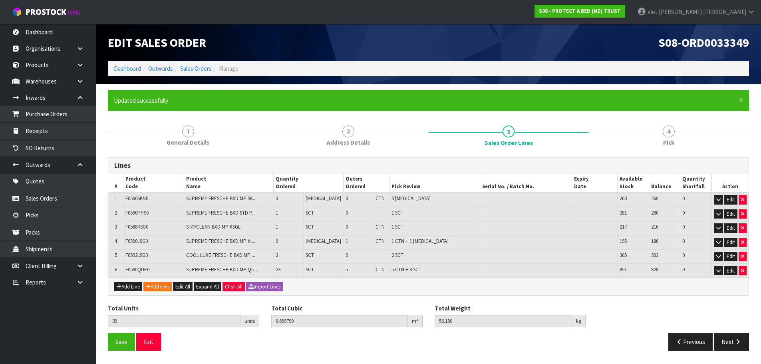
scroll to position [0, 0]
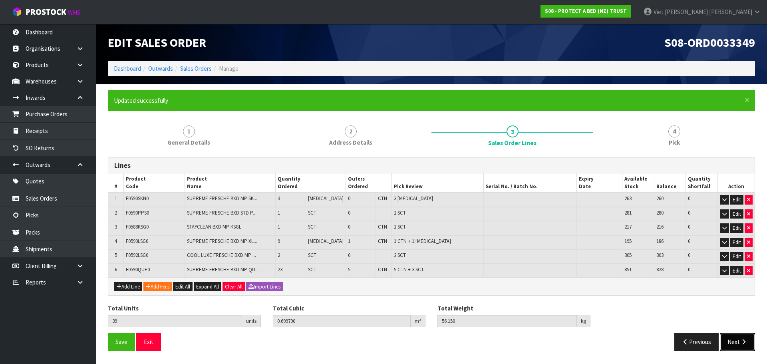
click at [729, 341] on button "Next" at bounding box center [737, 341] width 35 height 17
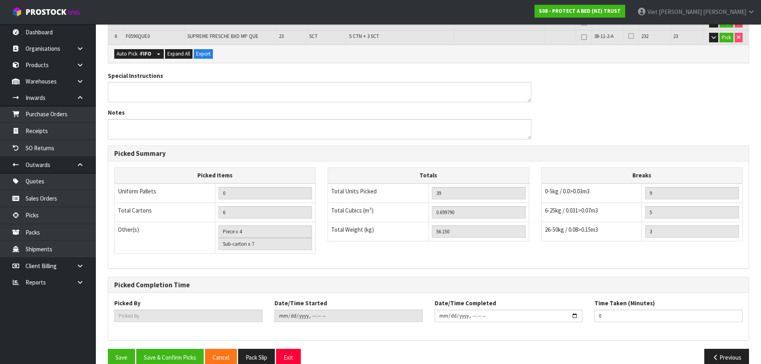
scroll to position [278, 0]
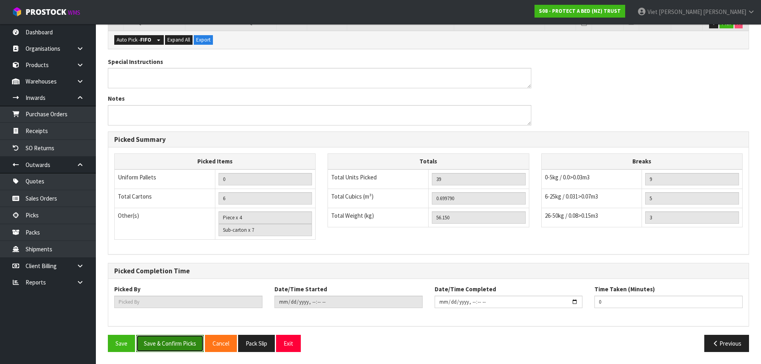
click at [185, 337] on button "Save & Confirm Picks" at bounding box center [170, 343] width 68 height 17
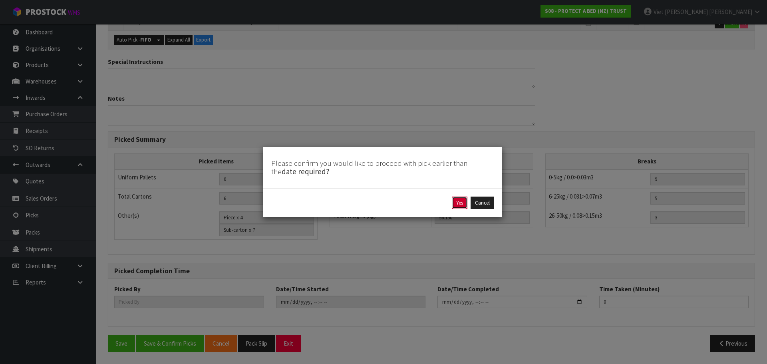
click at [462, 201] on button "Yes" at bounding box center [460, 203] width 16 height 13
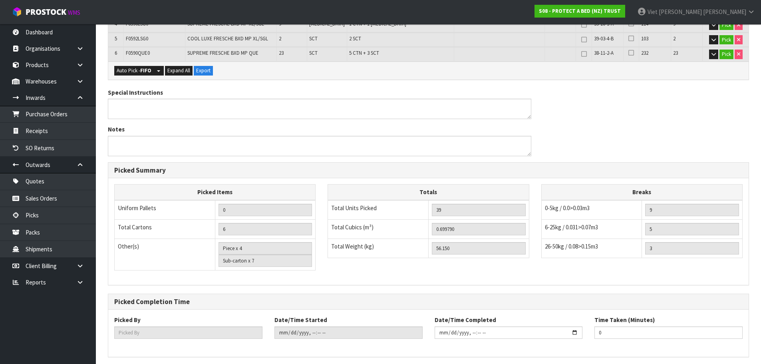
scroll to position [0, 0]
type input "Viet [PERSON_NAME]"
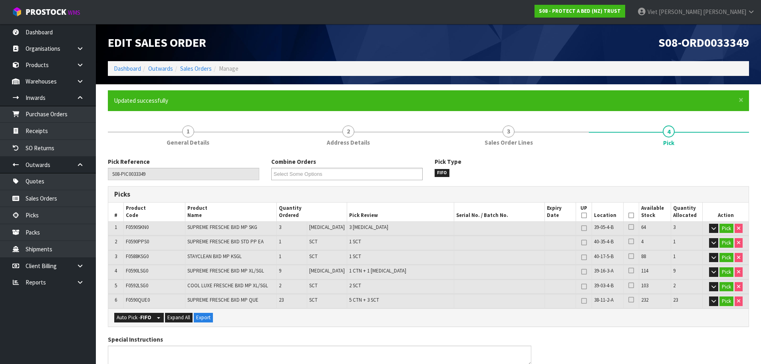
type input "2025-09-09T16:46:07"
